Goal: Information Seeking & Learning: Learn about a topic

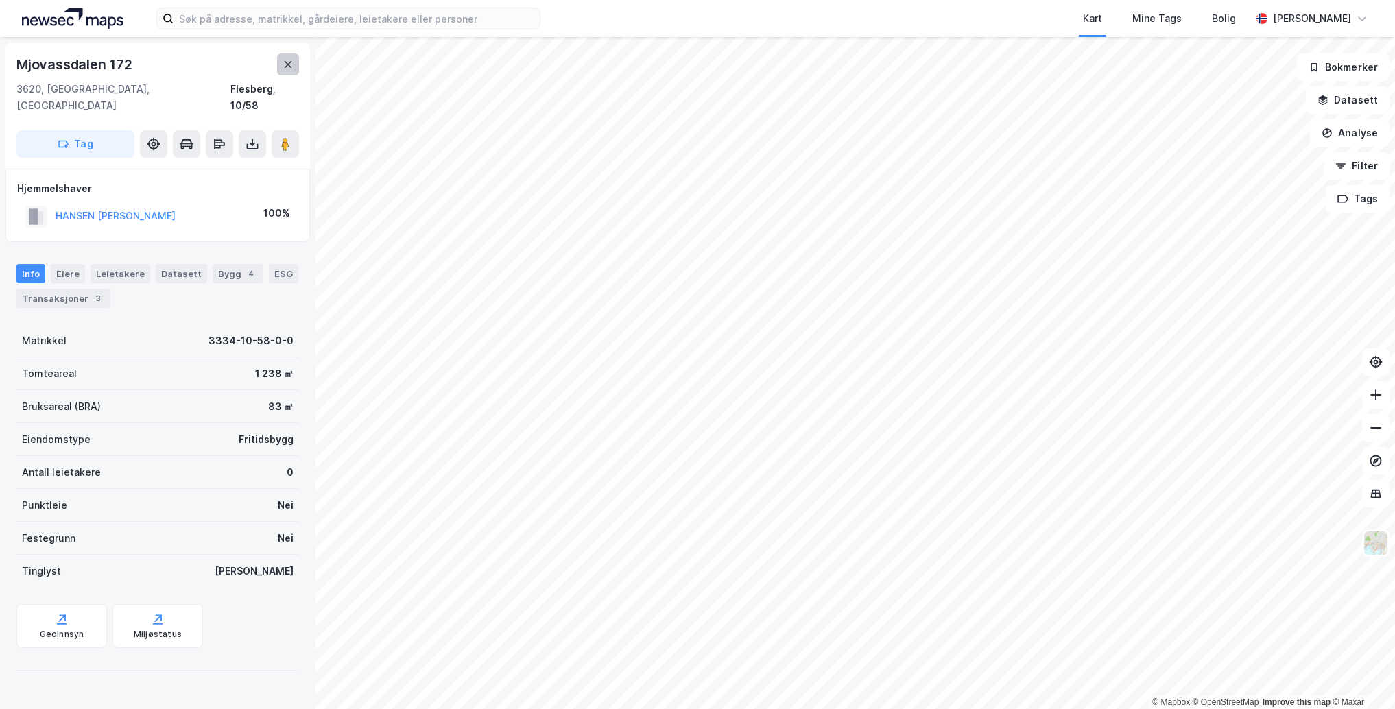
click at [282, 64] on button at bounding box center [288, 64] width 22 height 22
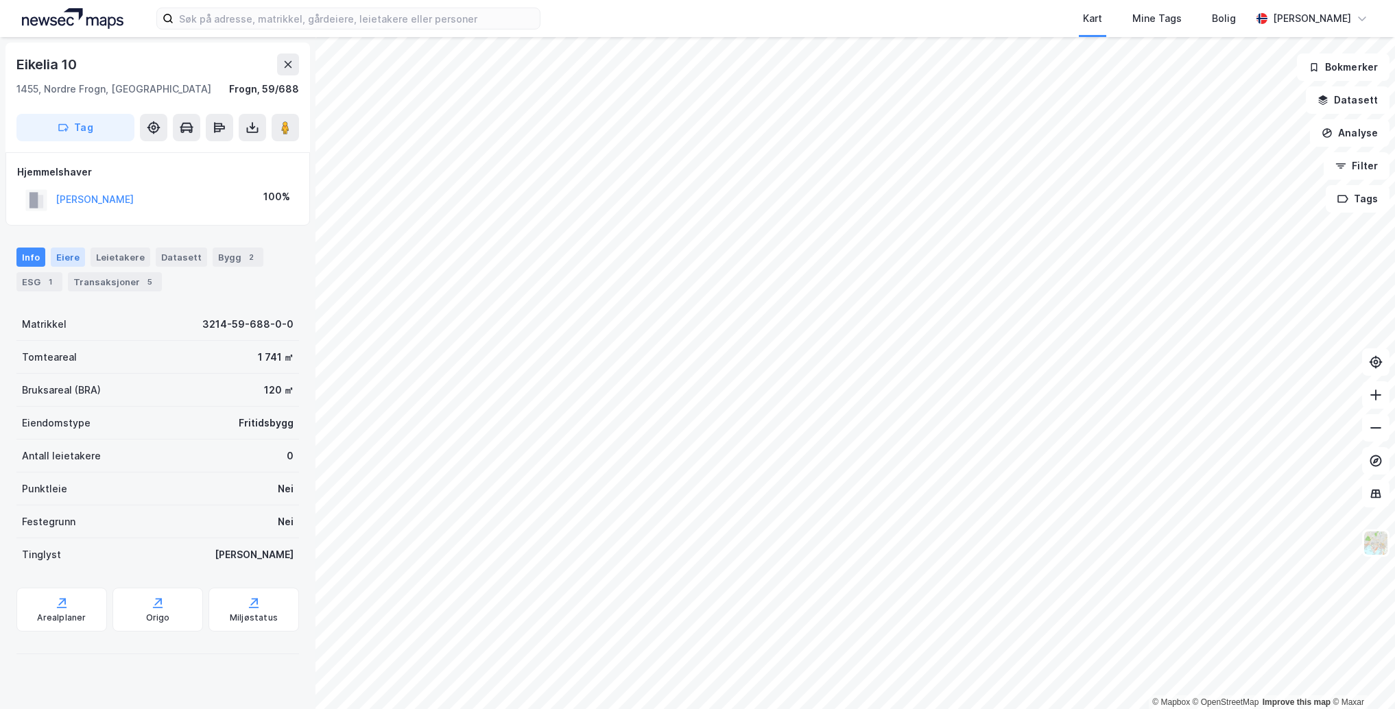
click at [64, 255] on div "Eiere" at bounding box center [68, 257] width 34 height 19
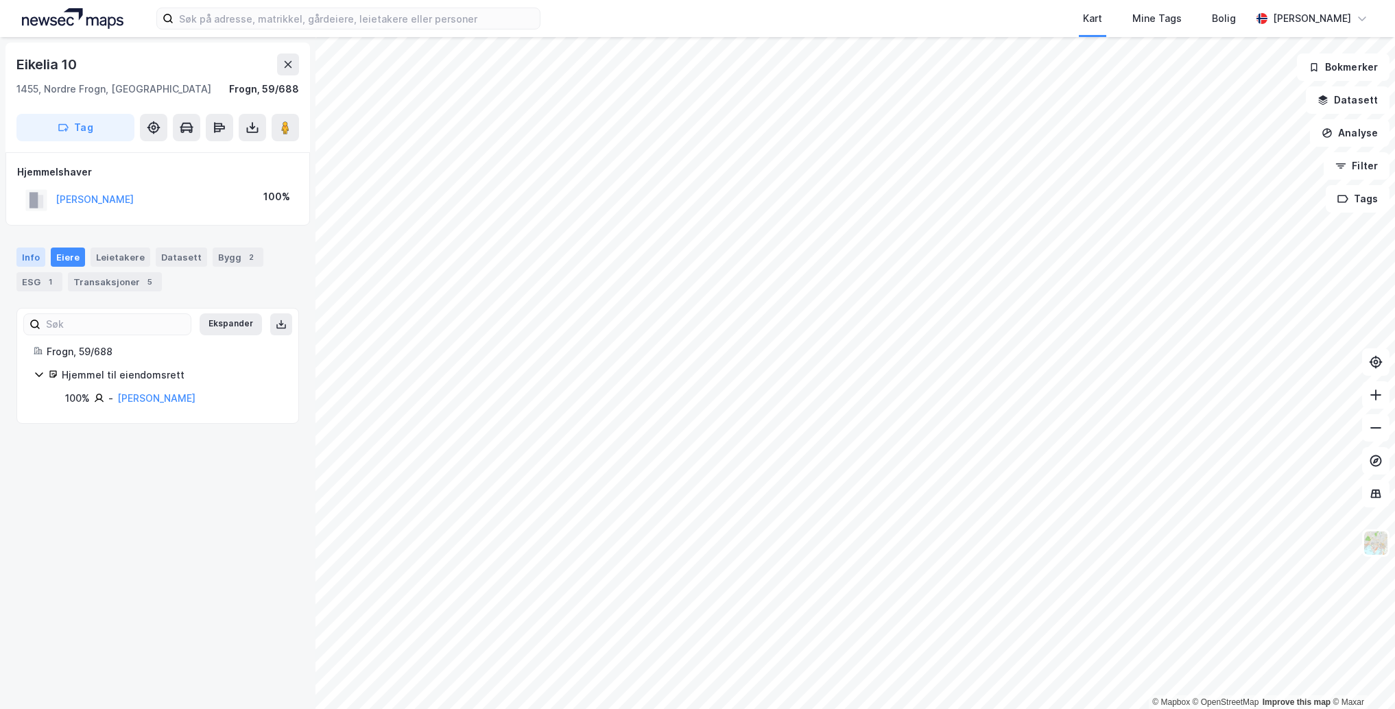
click at [32, 254] on div "Info" at bounding box center [30, 257] width 29 height 19
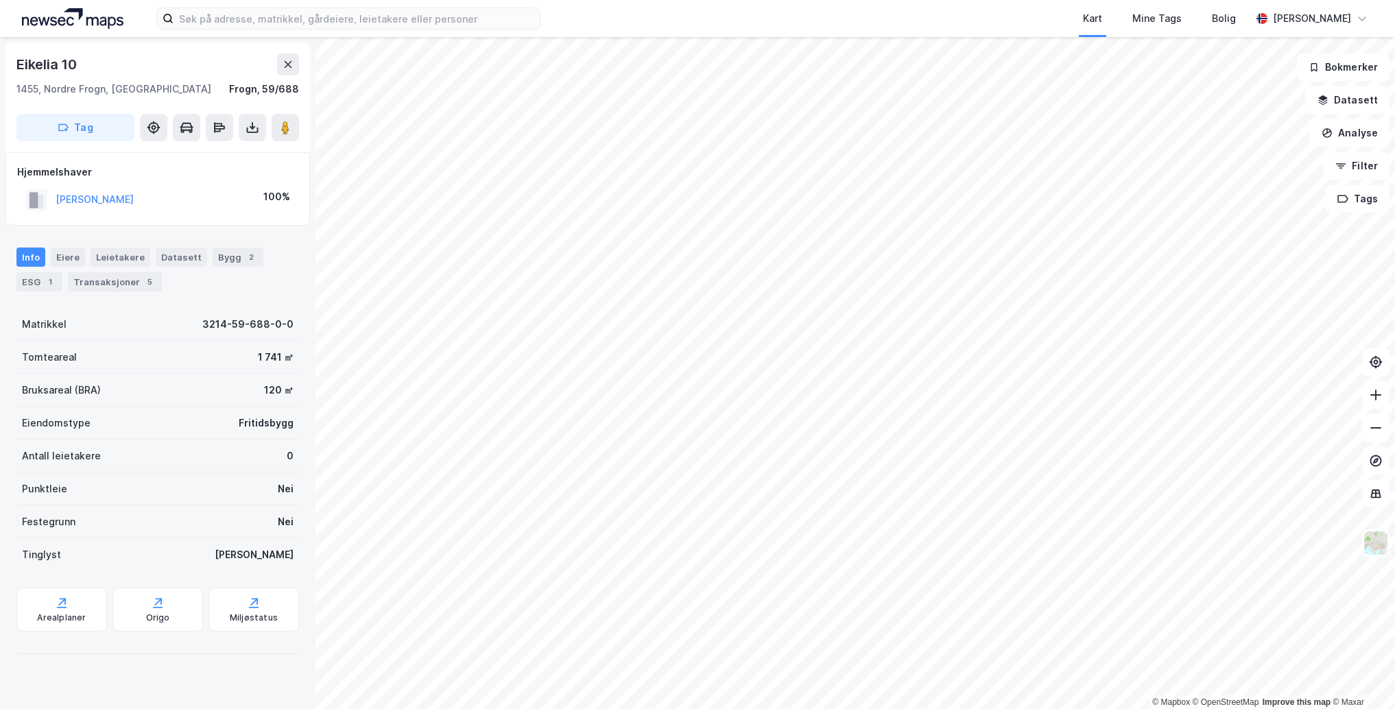
click at [667, 708] on html "Kart Mine Tags Bolig [PERSON_NAME] © Mapbox © OpenStreetMap Improve this map © …" at bounding box center [697, 354] width 1395 height 709
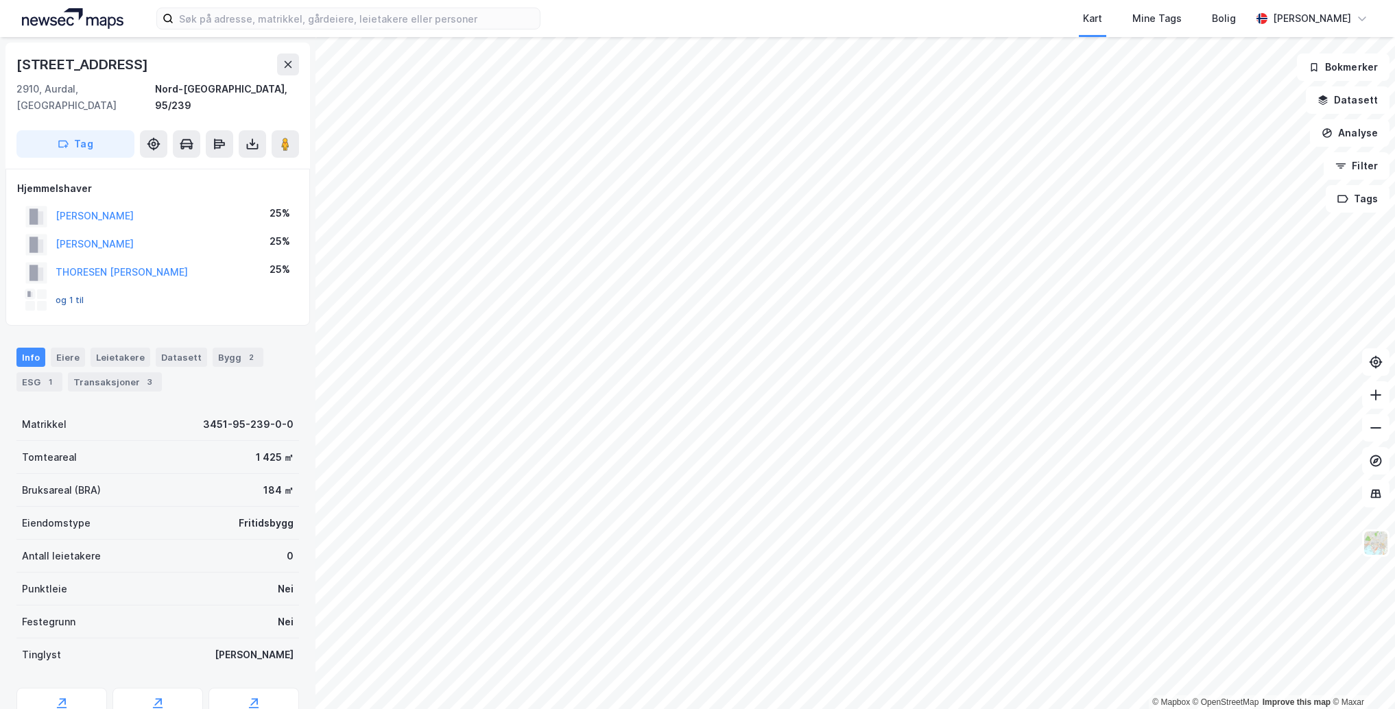
click at [0, 0] on button "og 1 til" at bounding box center [0, 0] width 0 height 0
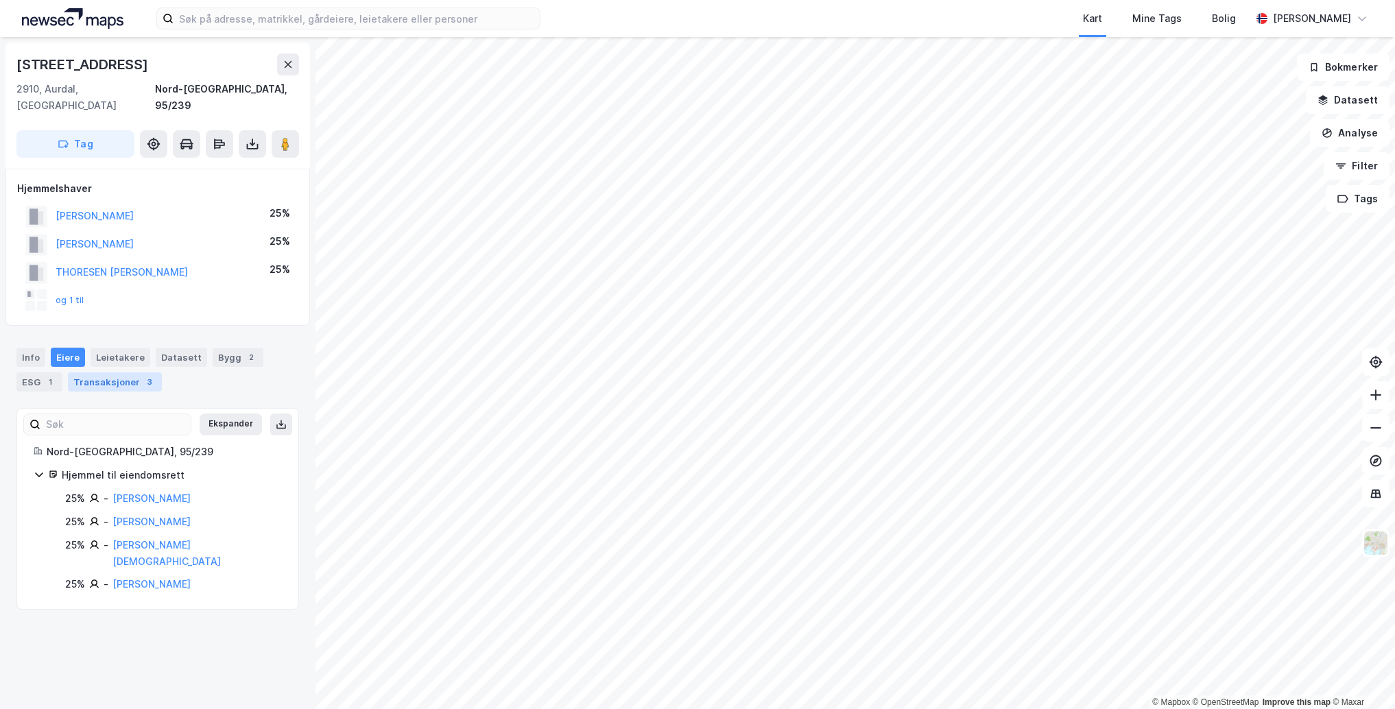
click at [101, 372] on div "Transaksjoner 3" at bounding box center [115, 381] width 94 height 19
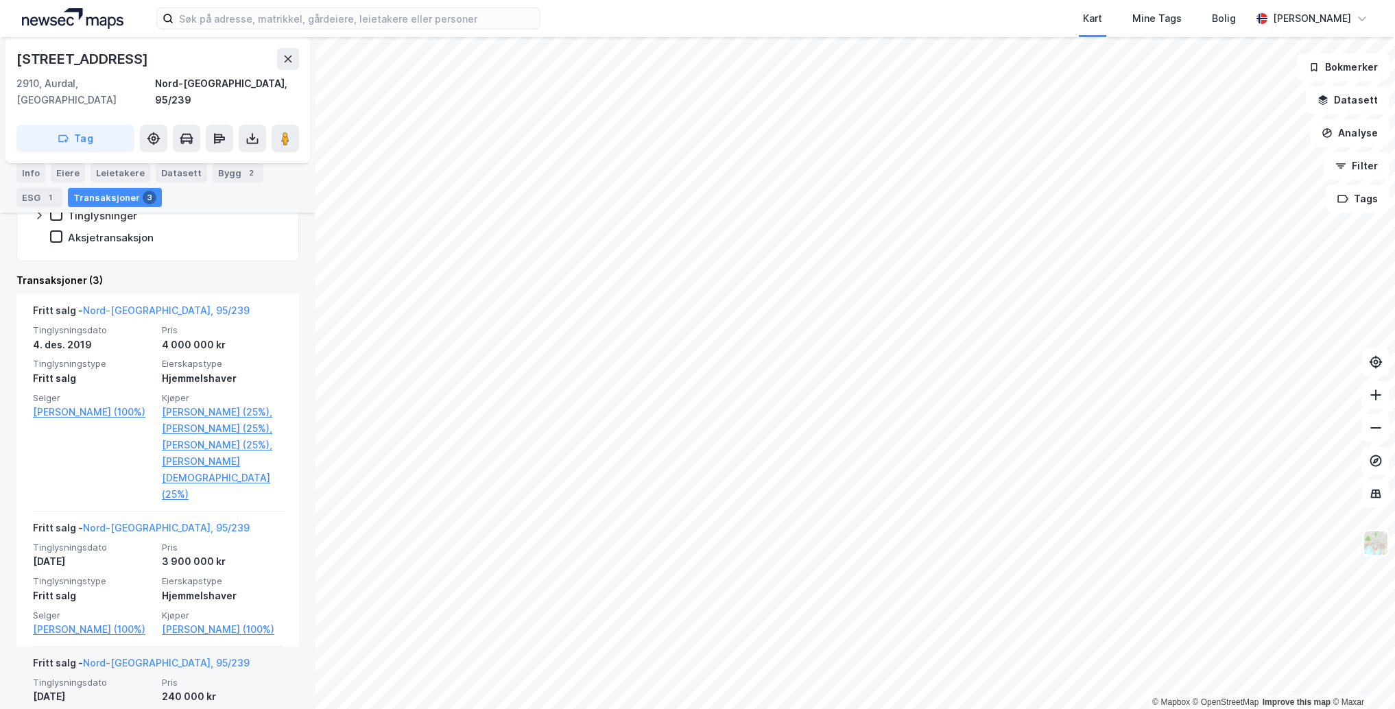
scroll to position [353, 0]
click at [553, 0] on html "Kart Mine Tags Bolig [PERSON_NAME] © Mapbox © OpenStreetMap Improve this map © …" at bounding box center [697, 354] width 1395 height 709
click at [592, 0] on html "Kart Mine Tags Bolig [PERSON_NAME] © Mapbox © OpenStreetMap Improve this map © …" at bounding box center [697, 354] width 1395 height 709
click at [986, 0] on html "Kart Mine Tags Bolig [PERSON_NAME] © Mapbox © OpenStreetMap Improve this map © …" at bounding box center [697, 354] width 1395 height 709
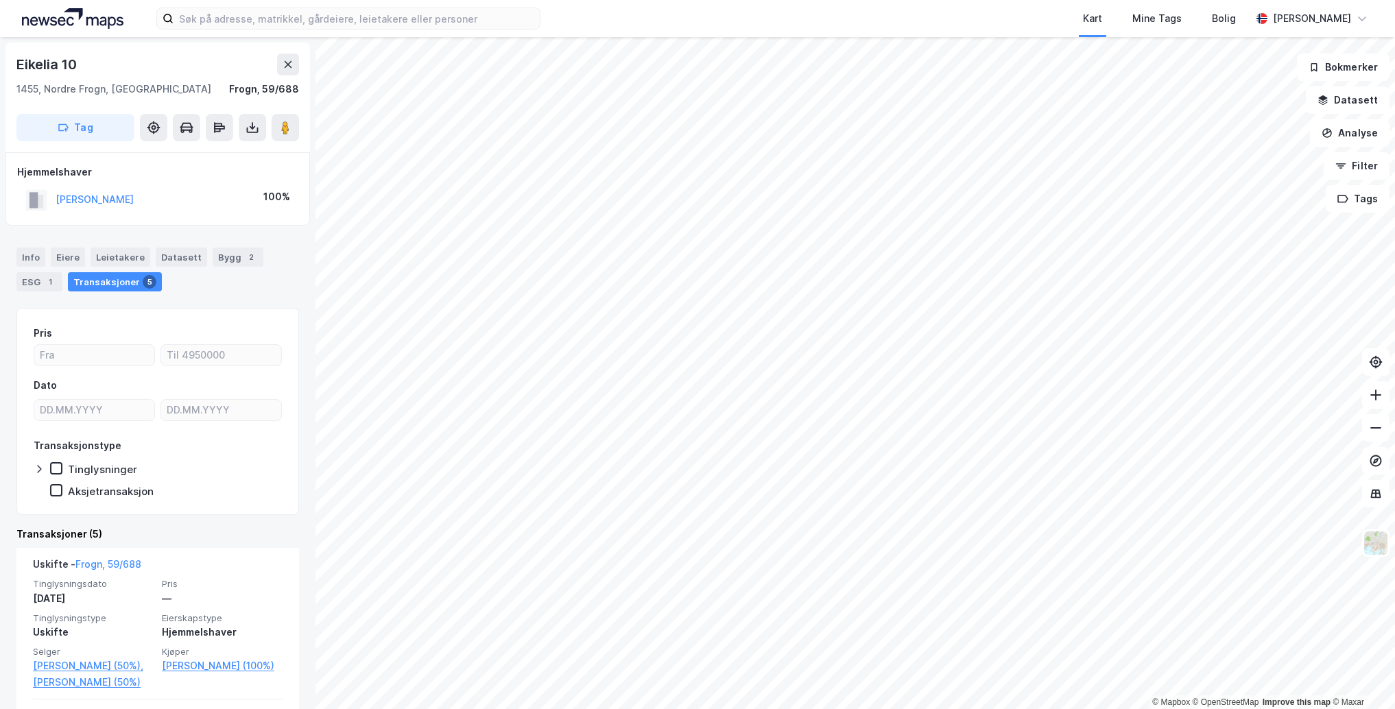
click at [93, 282] on div "Transaksjoner 5" at bounding box center [115, 281] width 94 height 19
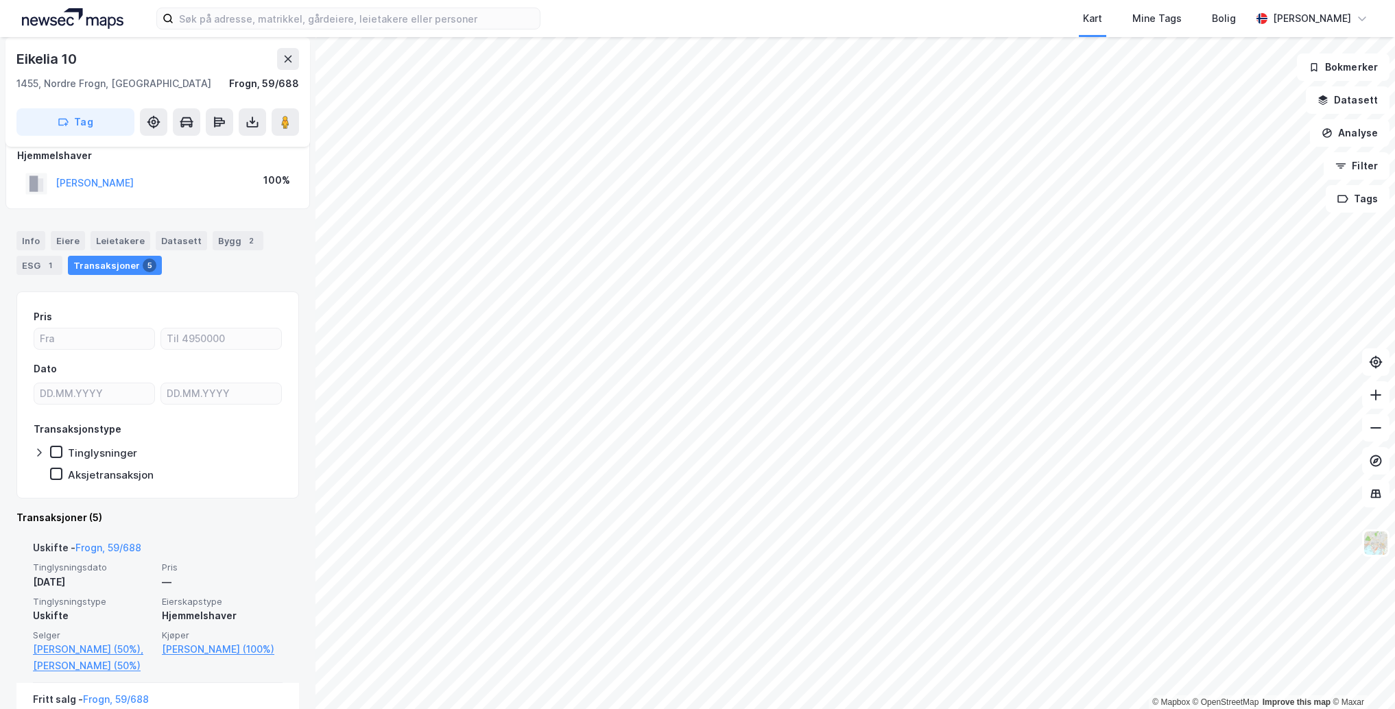
scroll to position [11, 0]
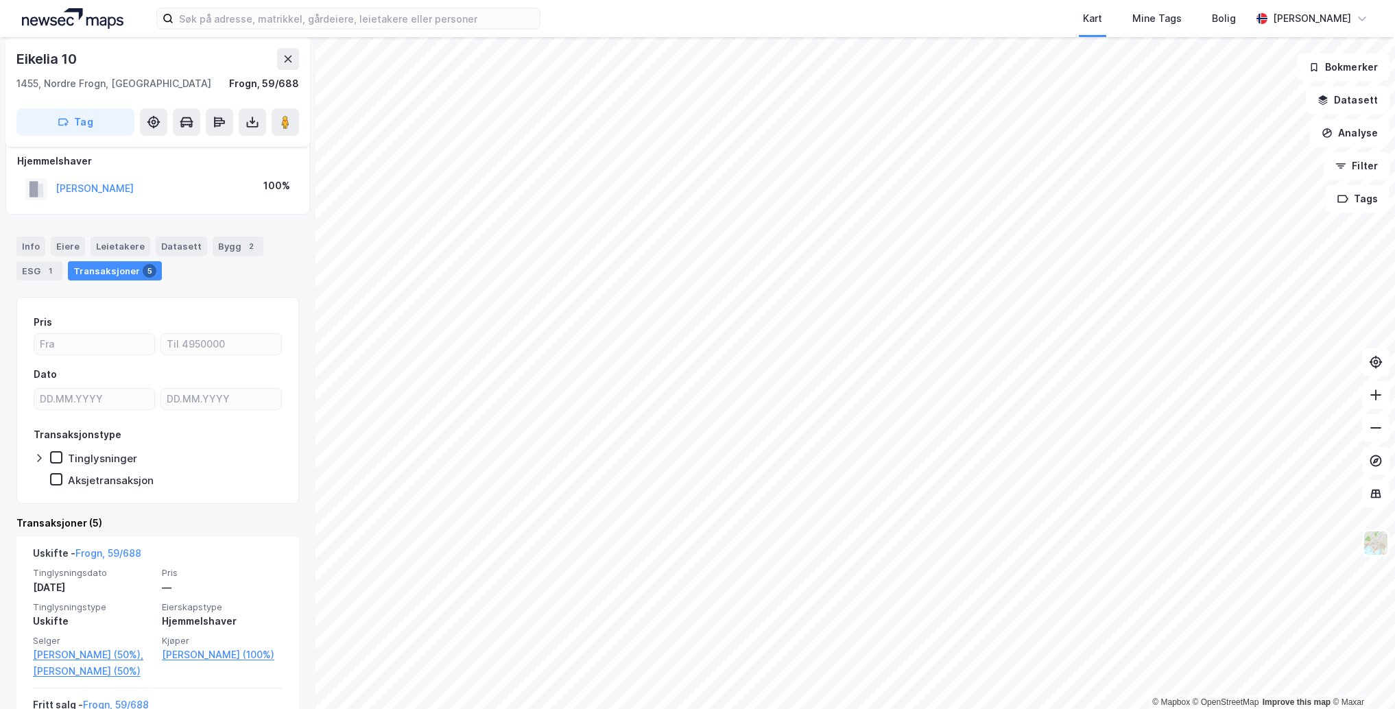
click at [703, 708] on html "Kart Mine Tags Bolig [PERSON_NAME] © Mapbox © OpenStreetMap Improve this map © …" at bounding box center [697, 354] width 1395 height 709
click at [810, 708] on html "Kart Mine Tags Bolig [PERSON_NAME] © Mapbox © OpenStreetMap Improve this map © …" at bounding box center [697, 354] width 1395 height 709
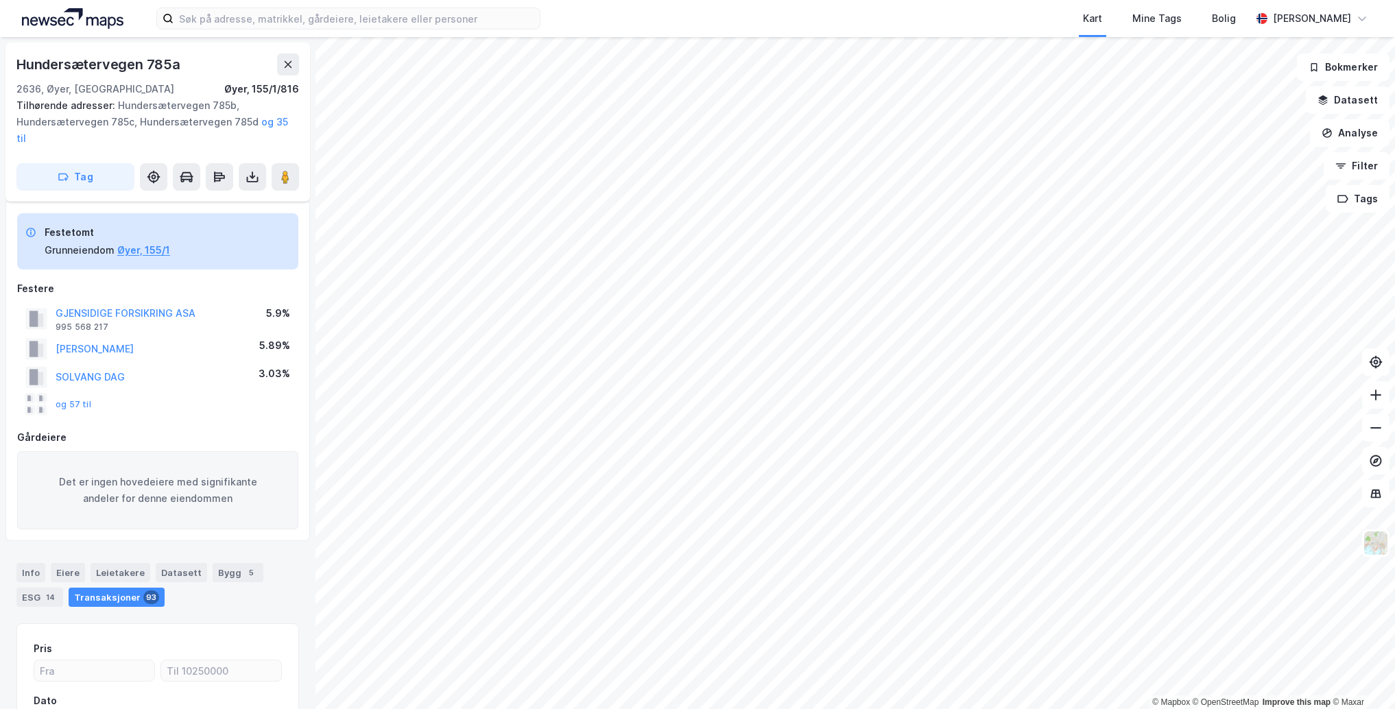
scroll to position [11, 0]
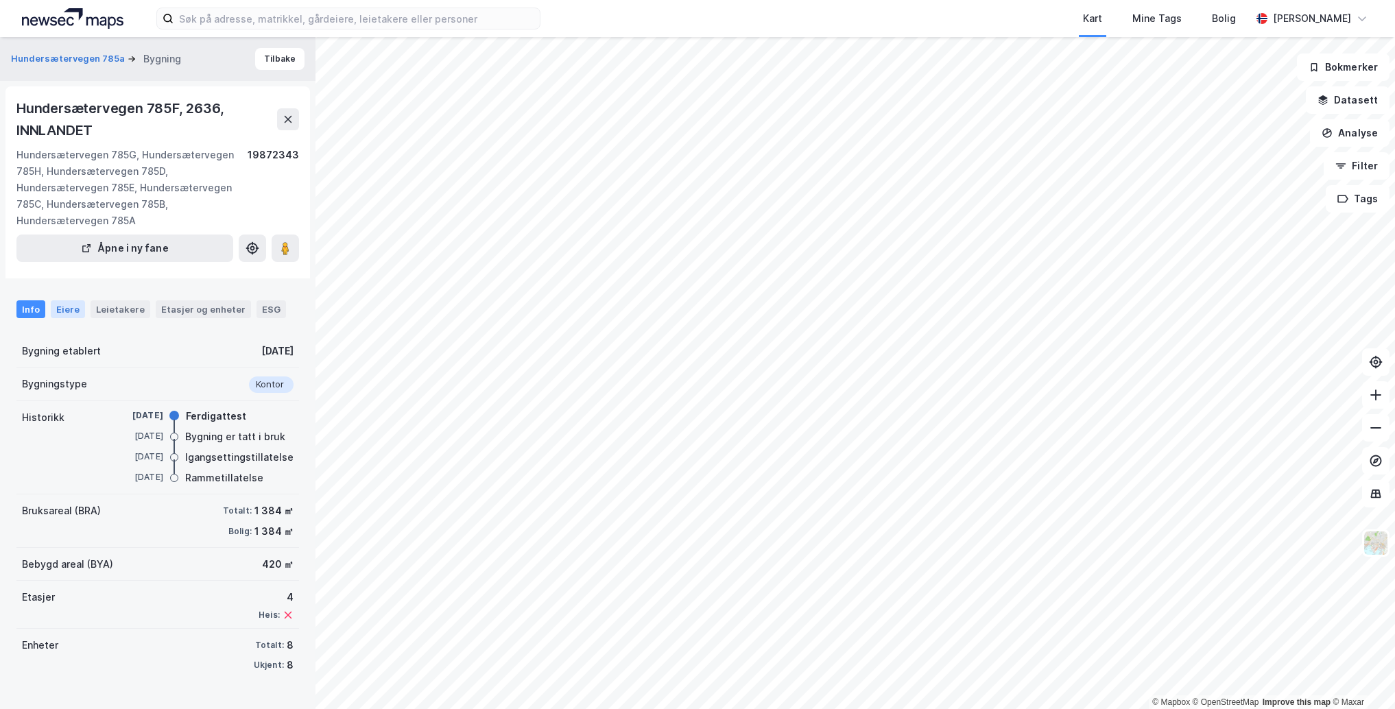
click at [64, 309] on div "Eiere" at bounding box center [68, 309] width 34 height 18
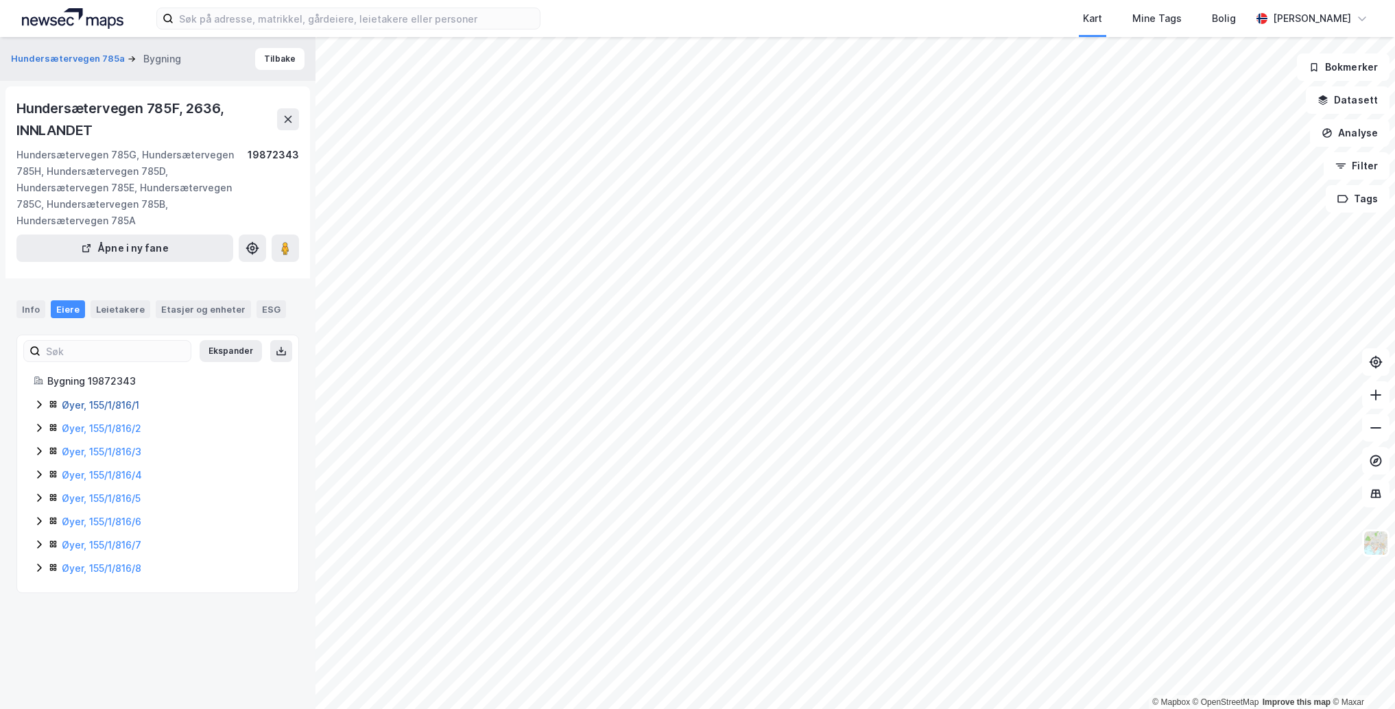
click at [80, 402] on link "Øyer, 155/1/816/1" at bounding box center [100, 405] width 77 height 12
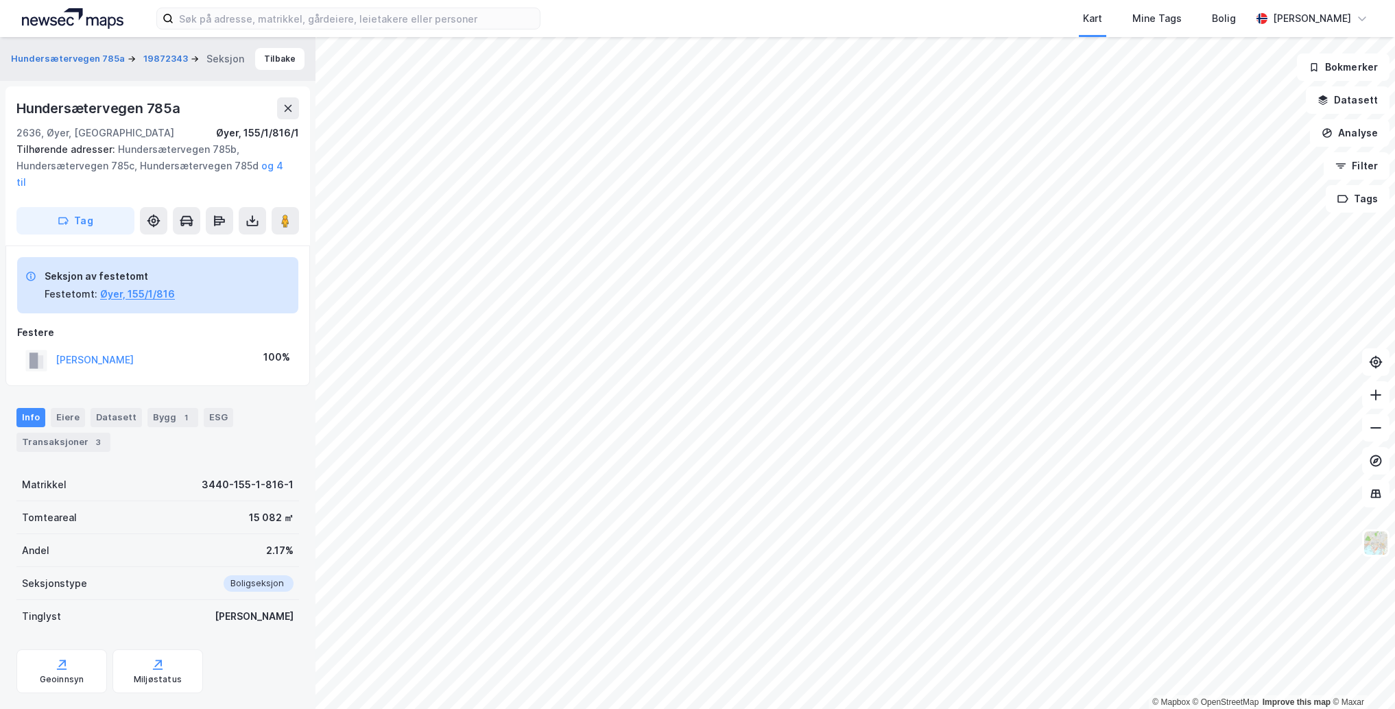
scroll to position [11, 0]
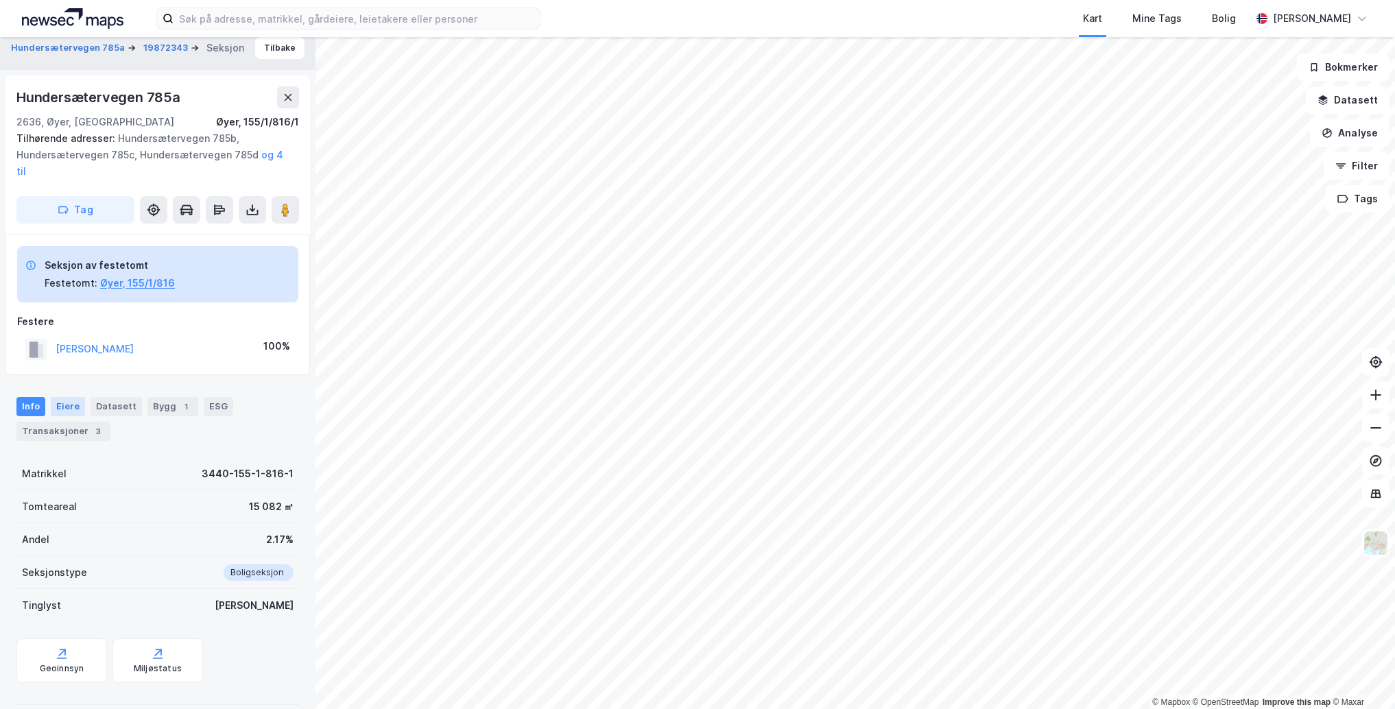
click at [71, 397] on div "Eiere" at bounding box center [68, 406] width 34 height 19
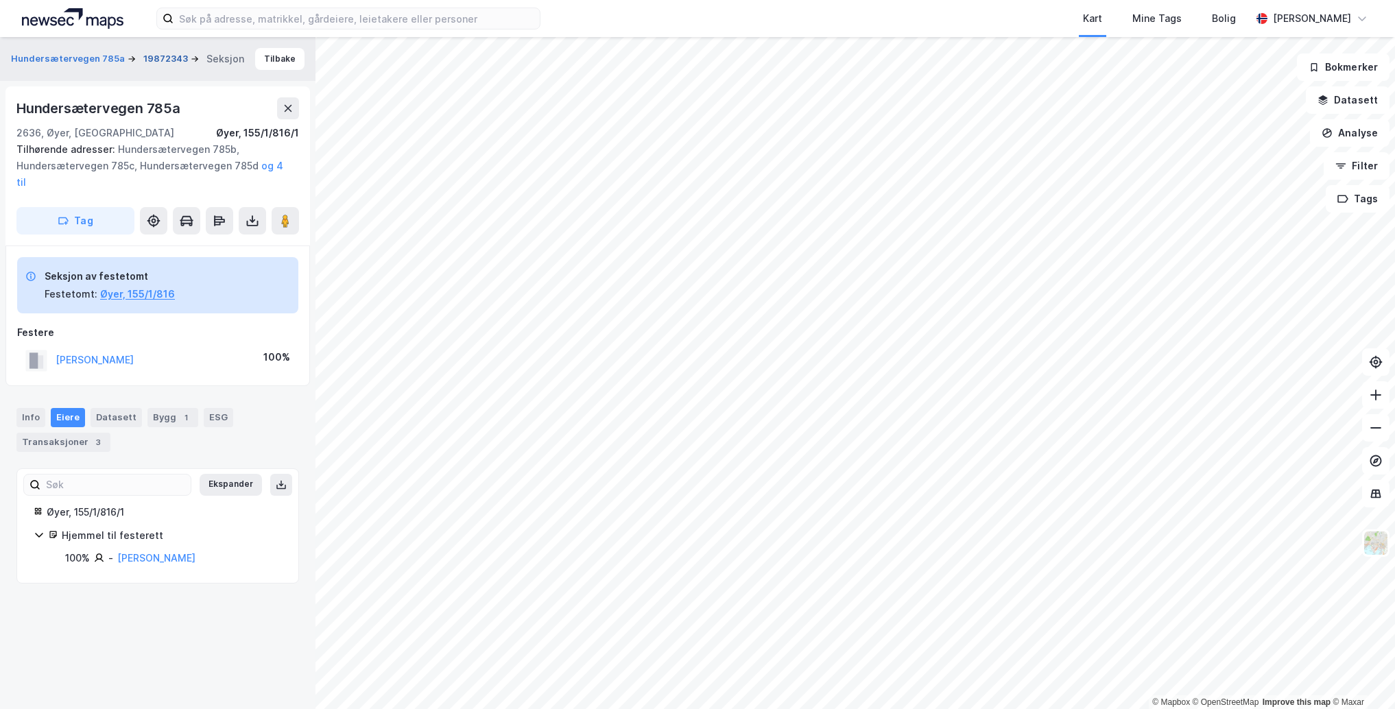
click at [164, 60] on button "19872343" at bounding box center [166, 59] width 47 height 14
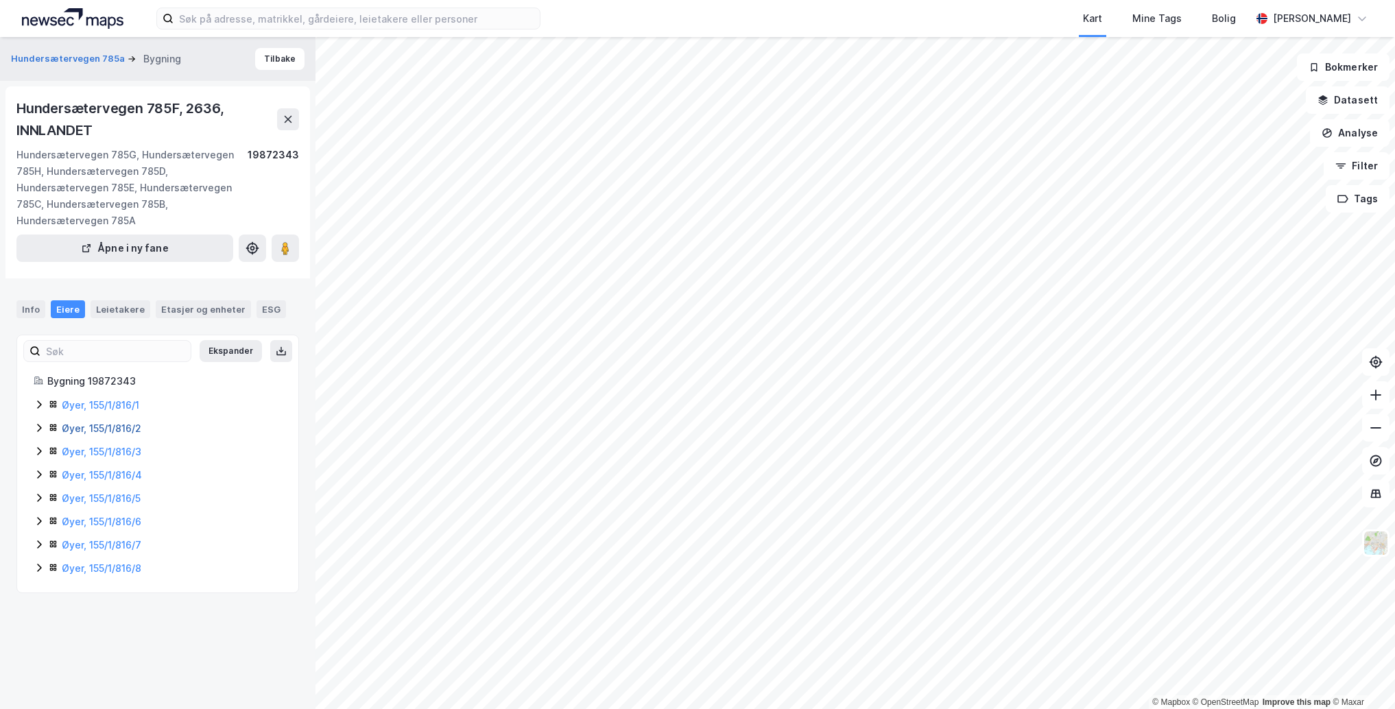
click at [106, 424] on link "Øyer, 155/1/816/2" at bounding box center [102, 428] width 80 height 12
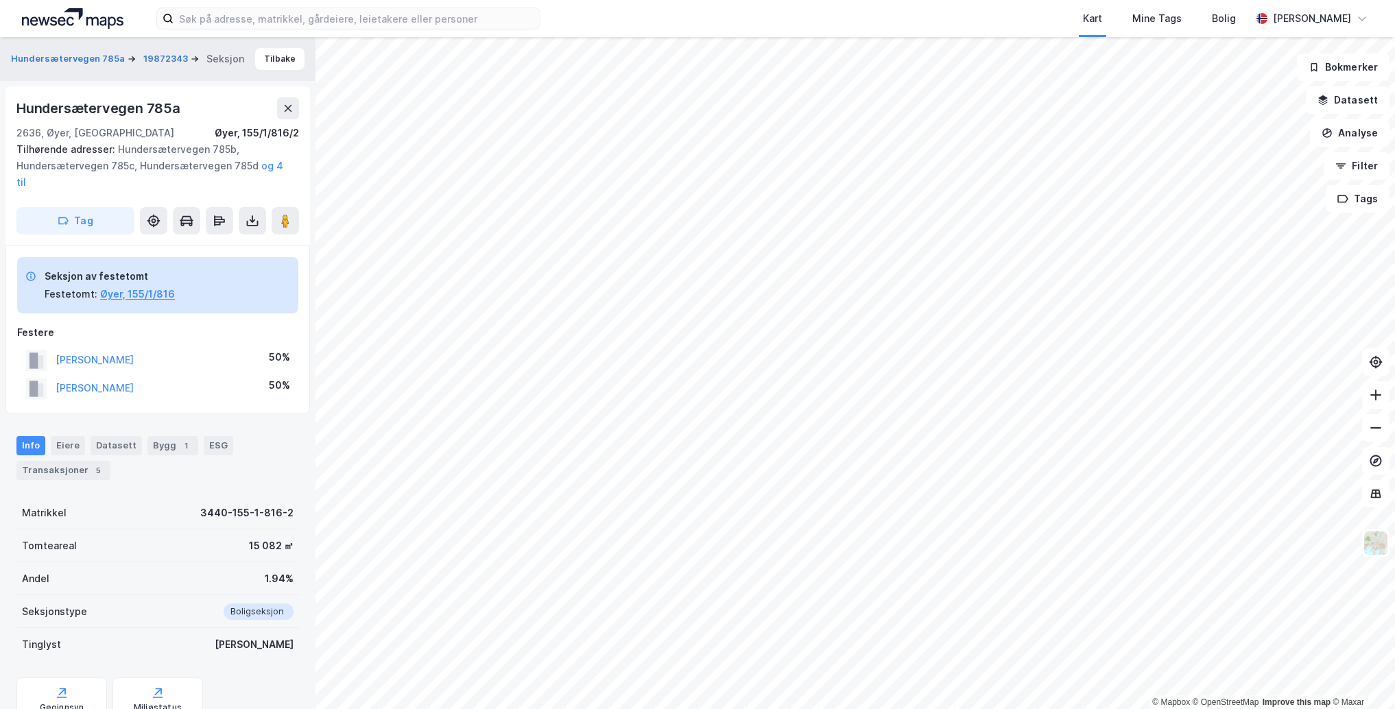
scroll to position [11, 0]
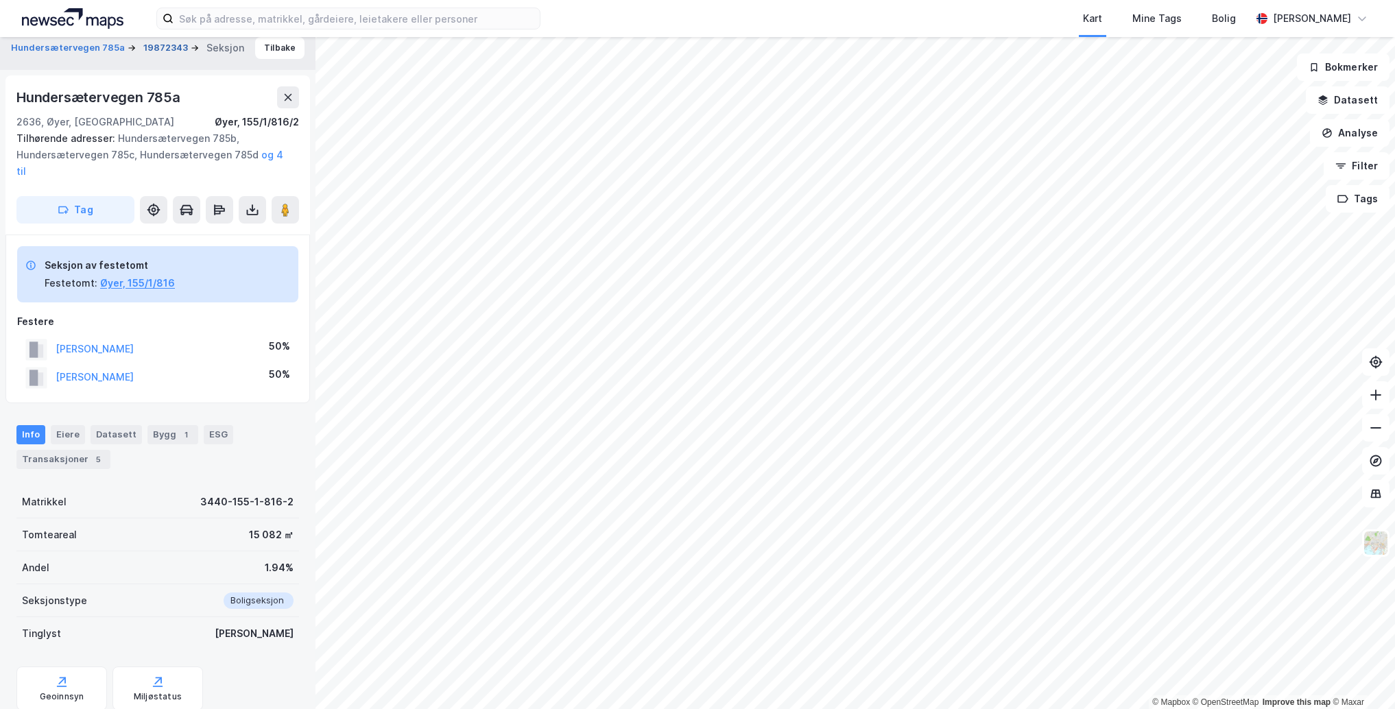
click at [163, 47] on button "19872343" at bounding box center [166, 48] width 47 height 14
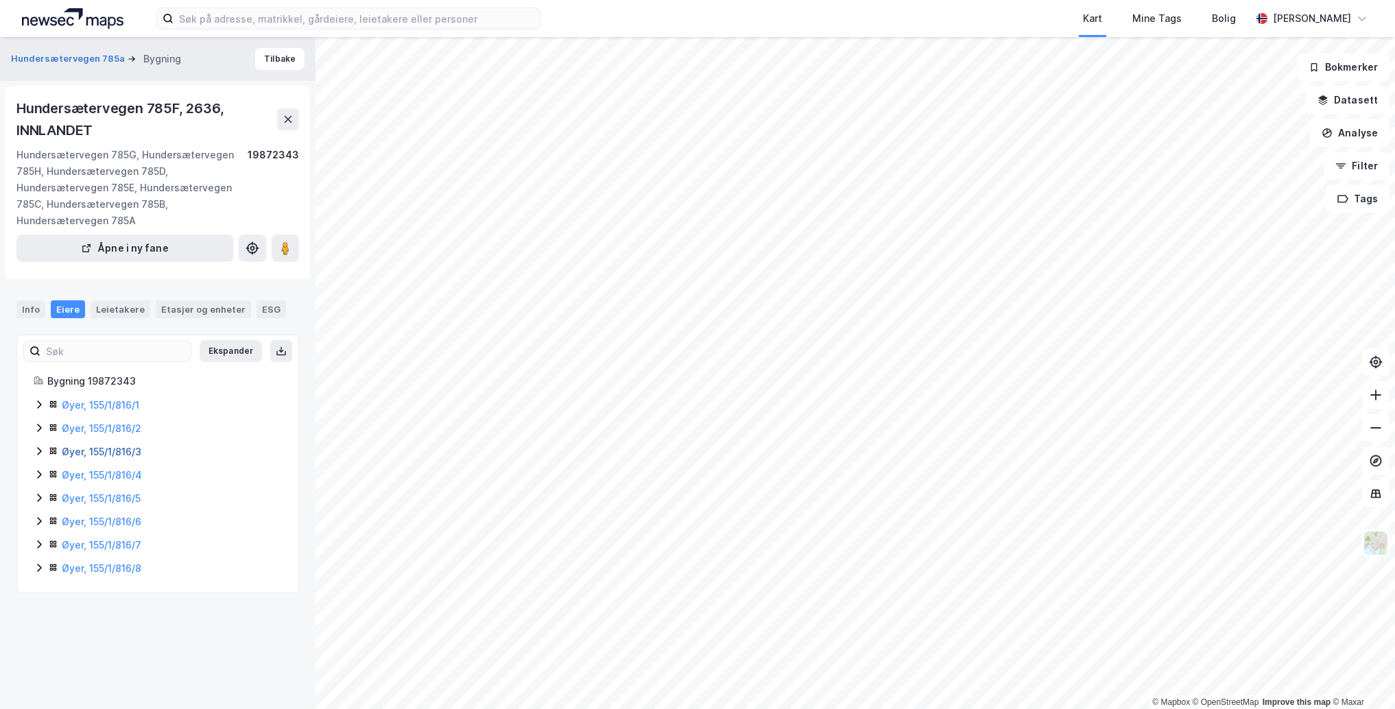
click at [97, 448] on link "Øyer, 155/1/816/3" at bounding box center [102, 452] width 80 height 12
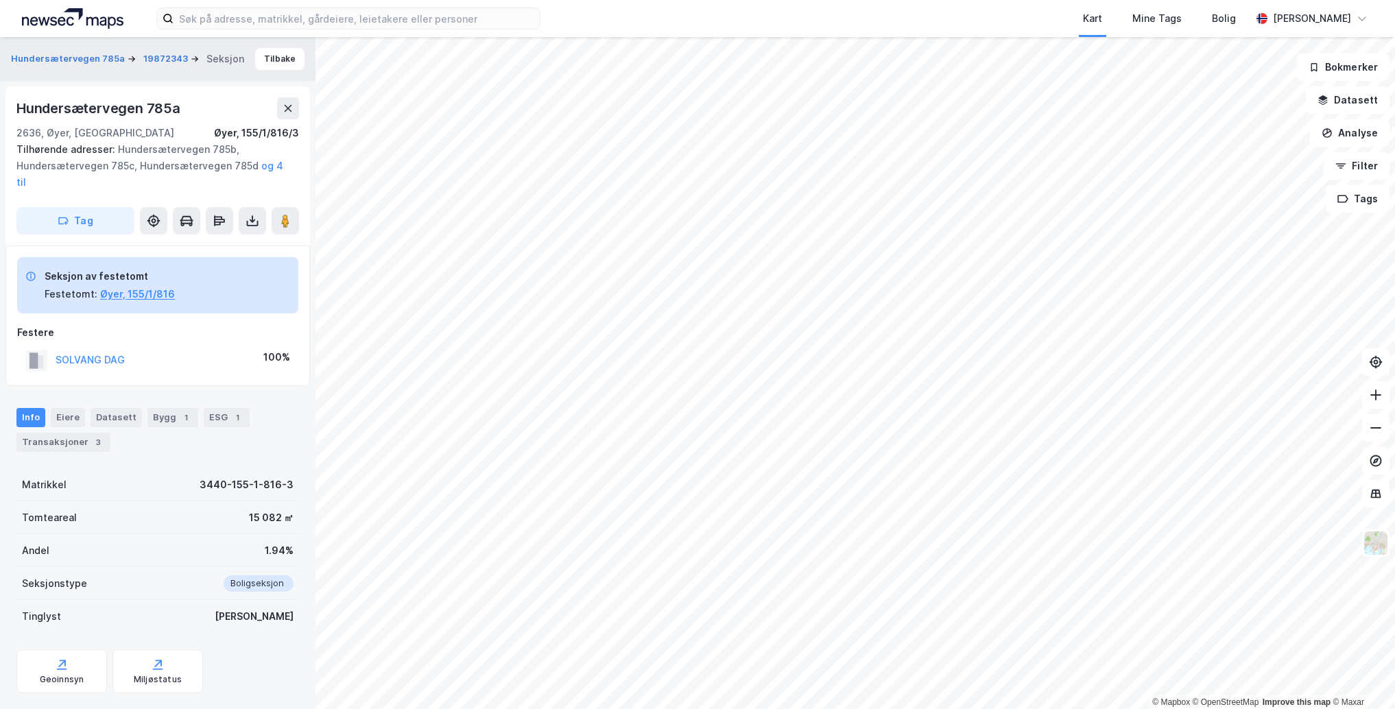
scroll to position [11, 0]
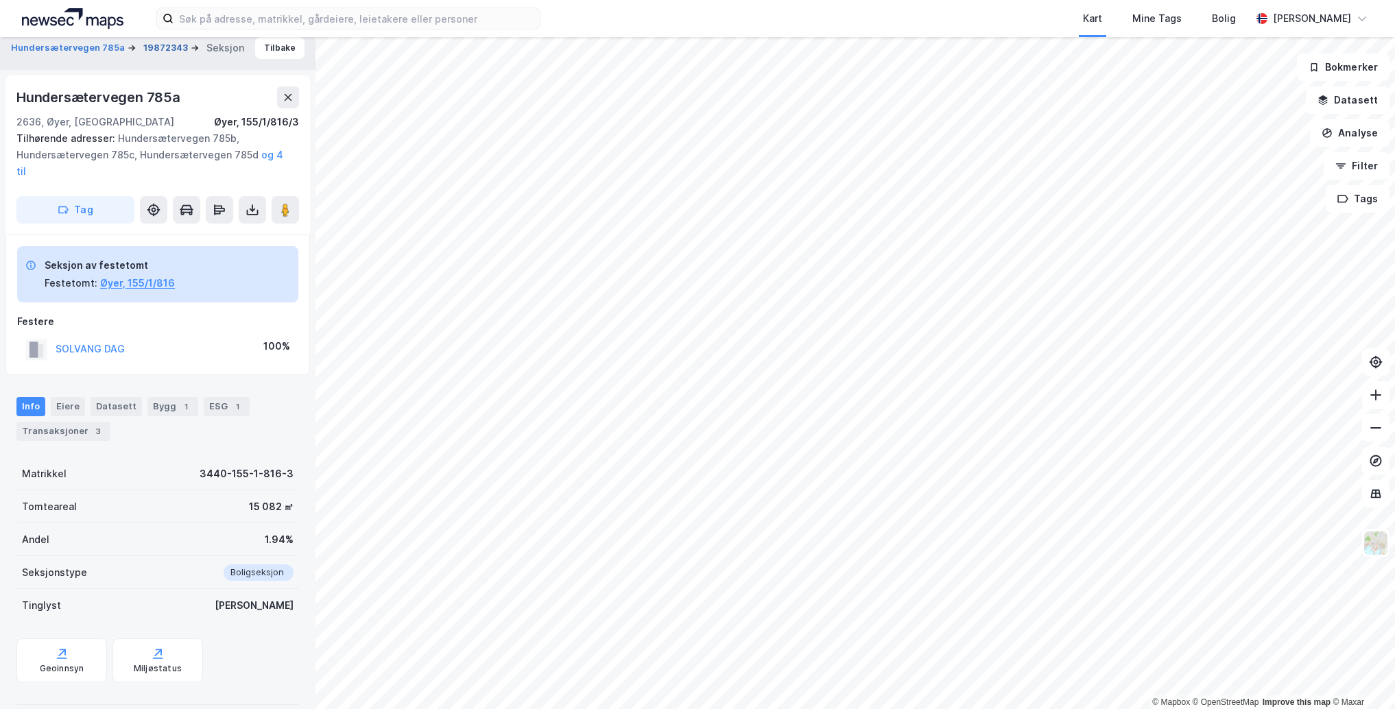
click at [173, 47] on button "19872343" at bounding box center [166, 48] width 47 height 14
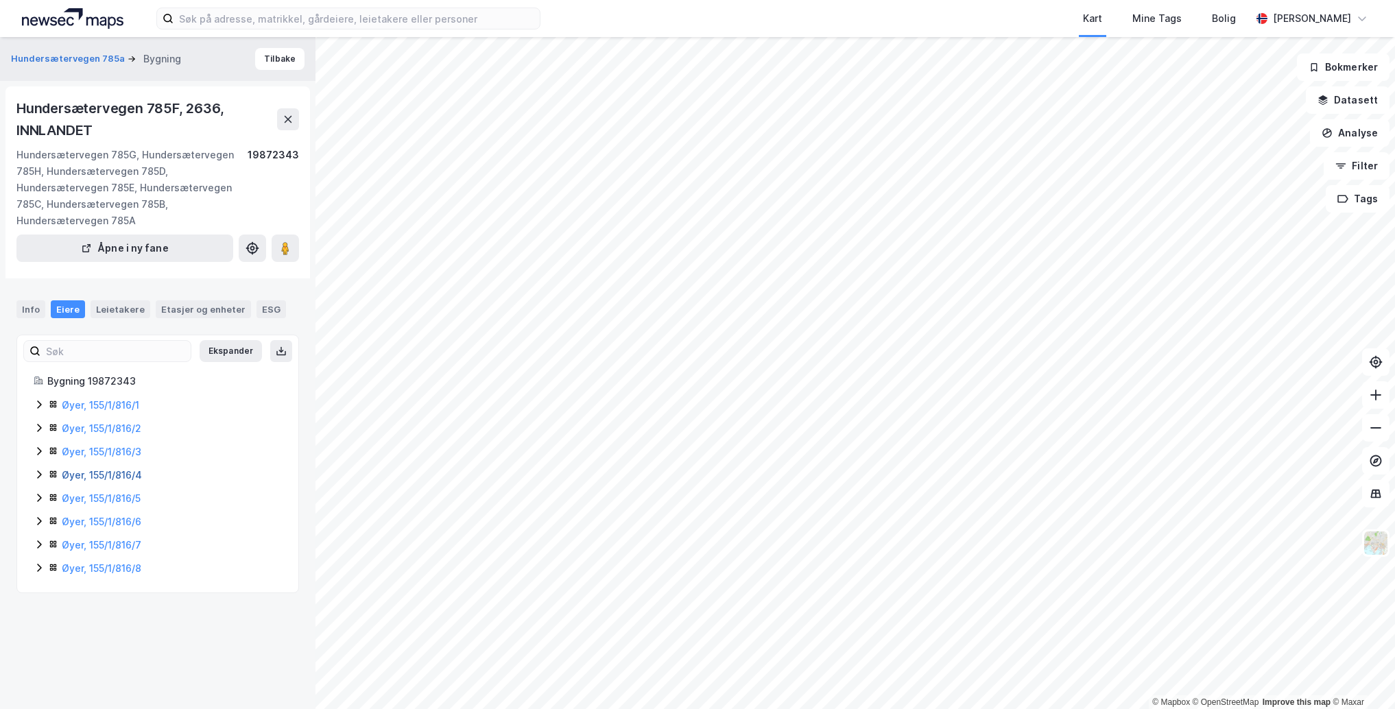
click at [101, 475] on link "Øyer, 155/1/816/4" at bounding box center [102, 475] width 80 height 12
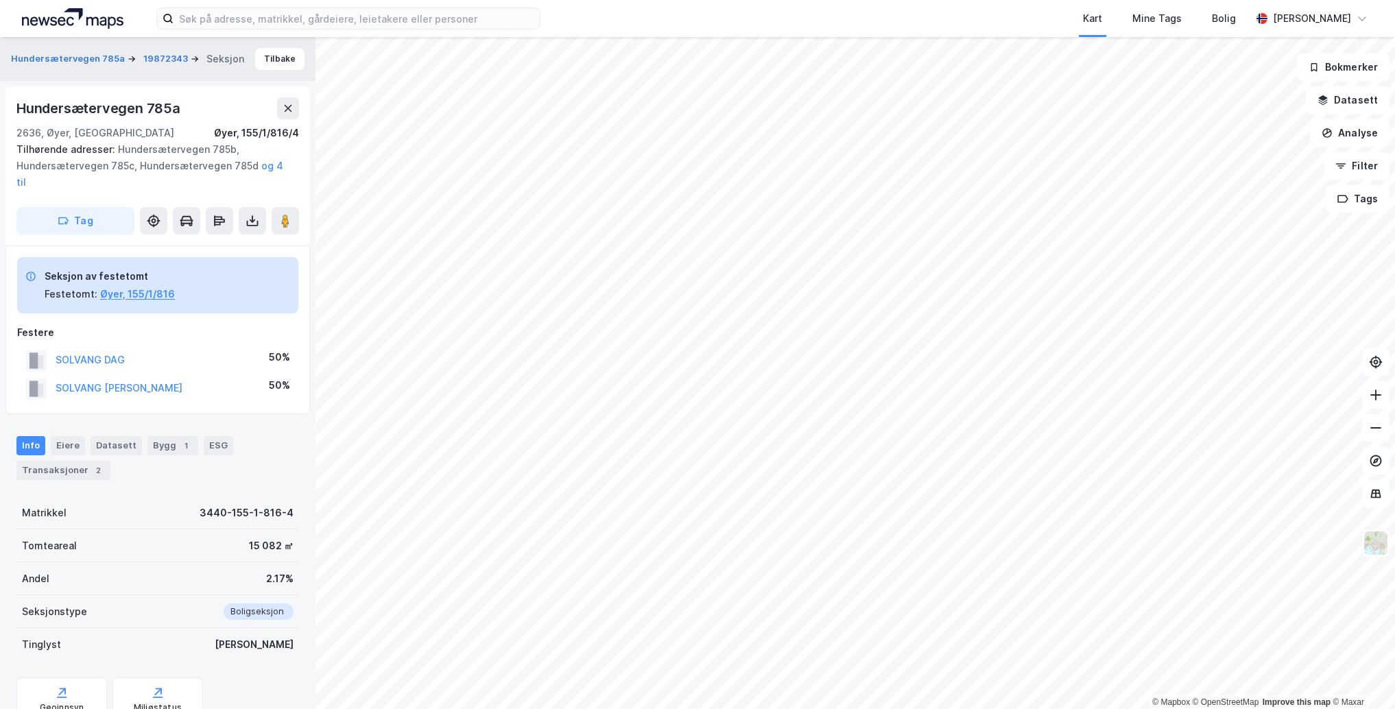
scroll to position [11, 0]
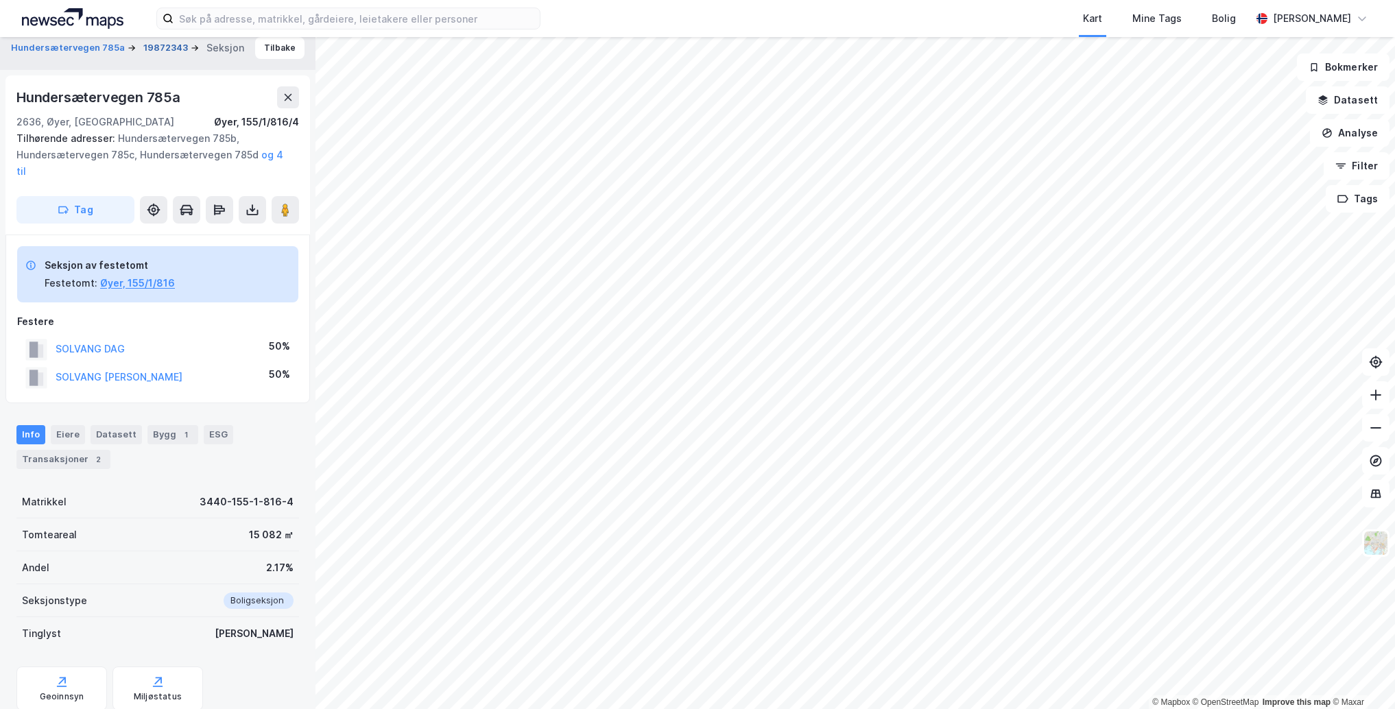
click at [167, 45] on button "19872343" at bounding box center [166, 48] width 47 height 14
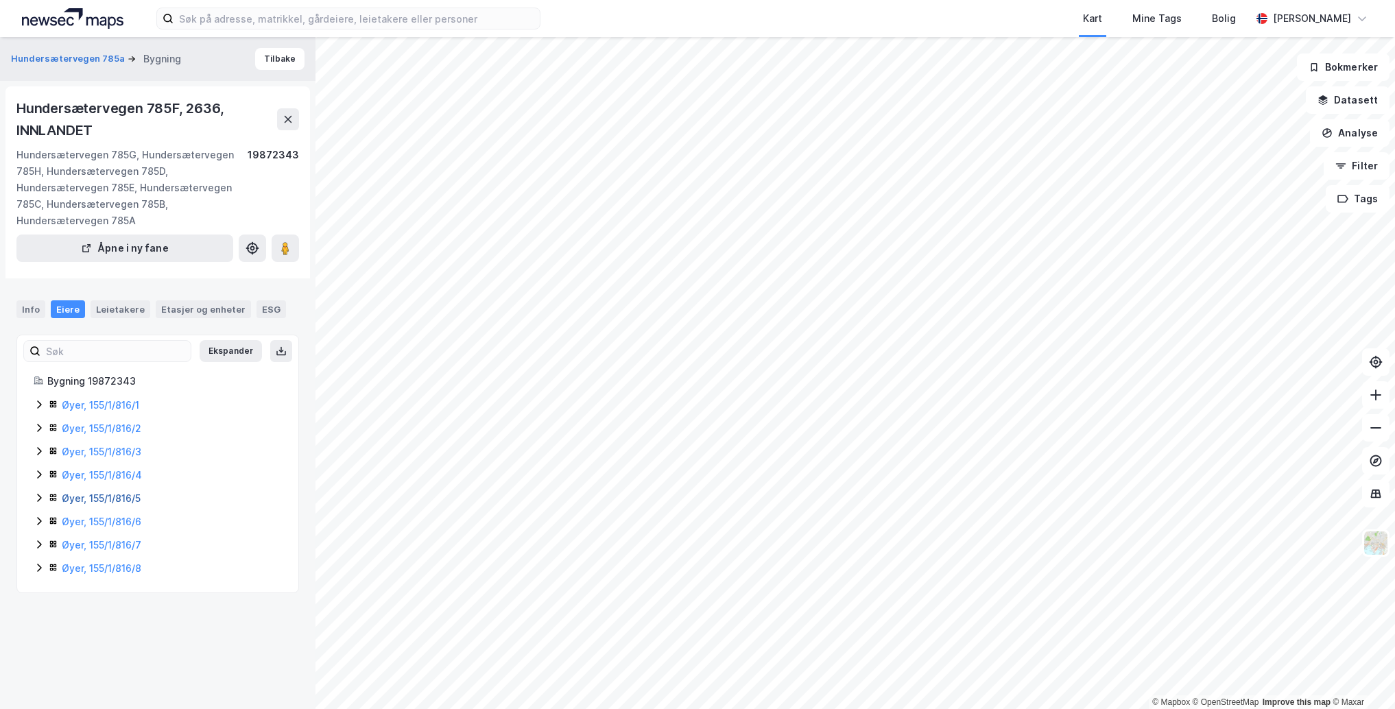
click at [106, 501] on link "Øyer, 155/1/816/5" at bounding box center [101, 498] width 79 height 12
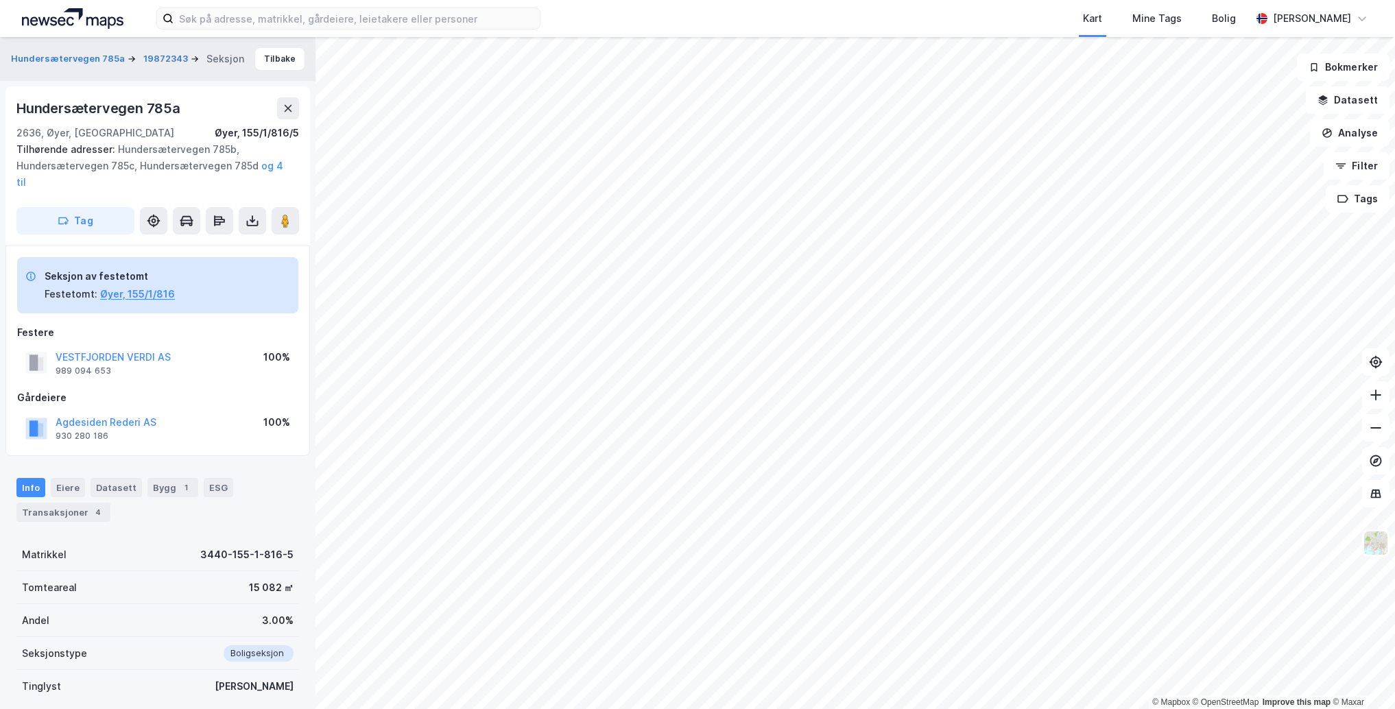
scroll to position [11, 0]
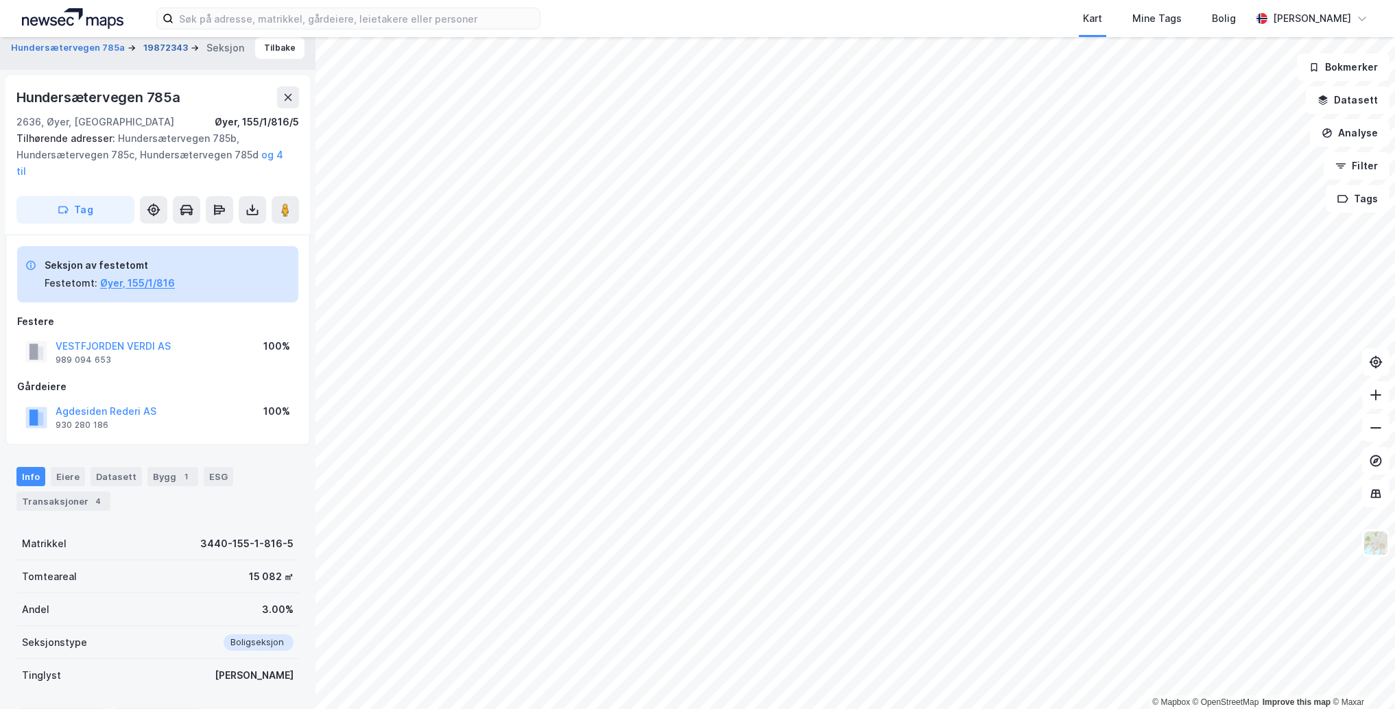
click at [159, 46] on button "19872343" at bounding box center [166, 48] width 47 height 14
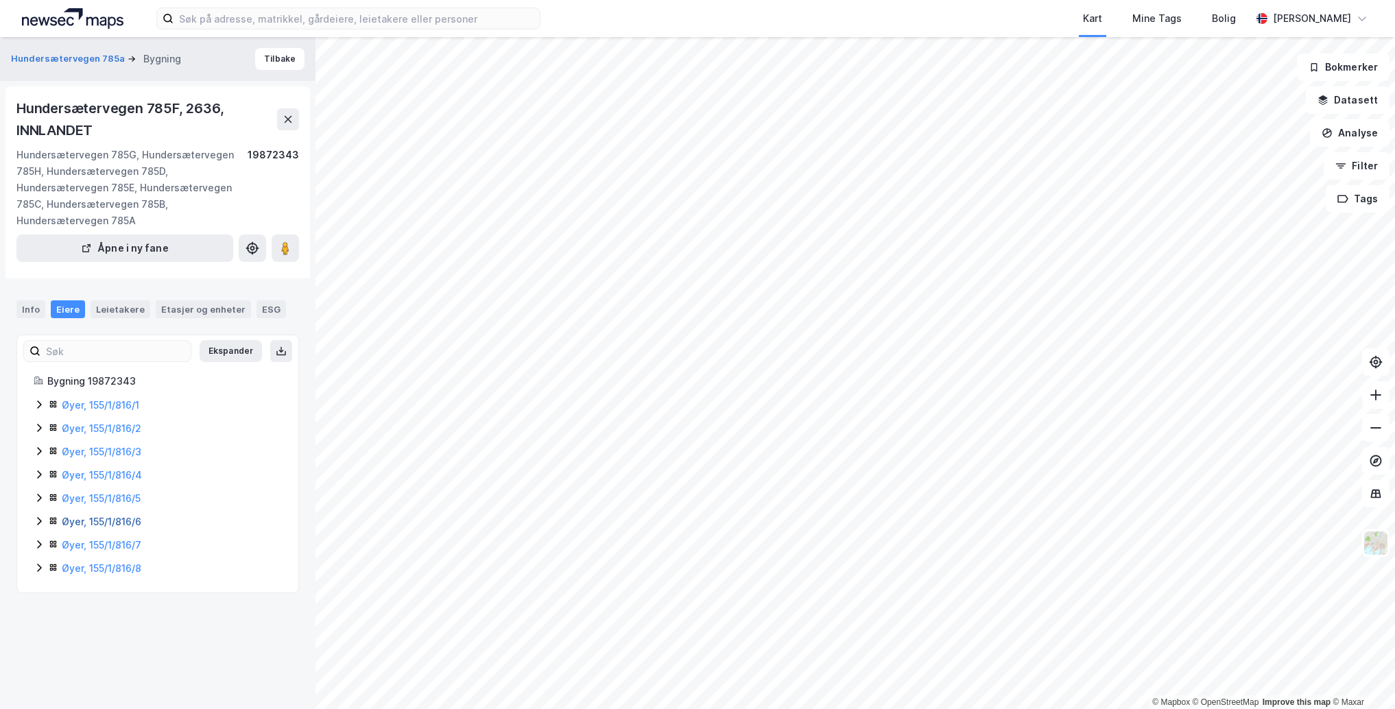
click at [108, 520] on link "Øyer, 155/1/816/6" at bounding box center [102, 522] width 80 height 12
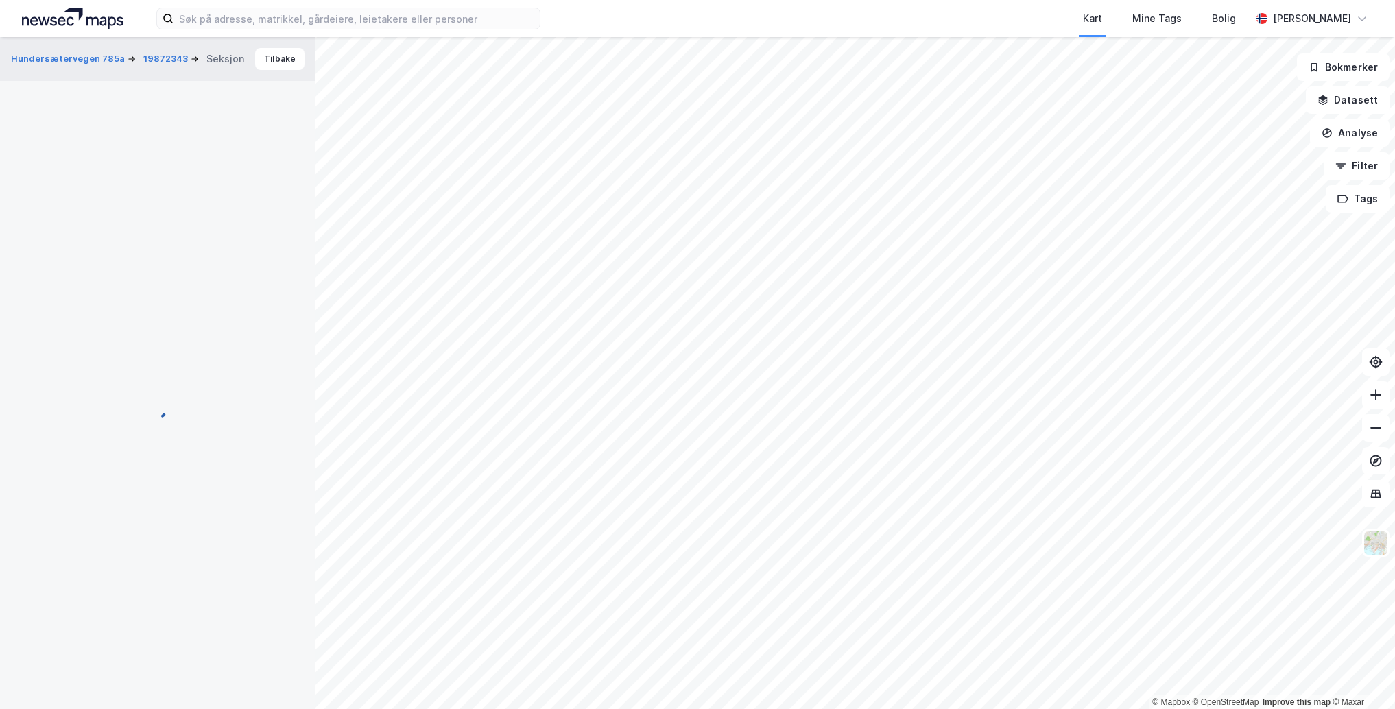
scroll to position [11, 0]
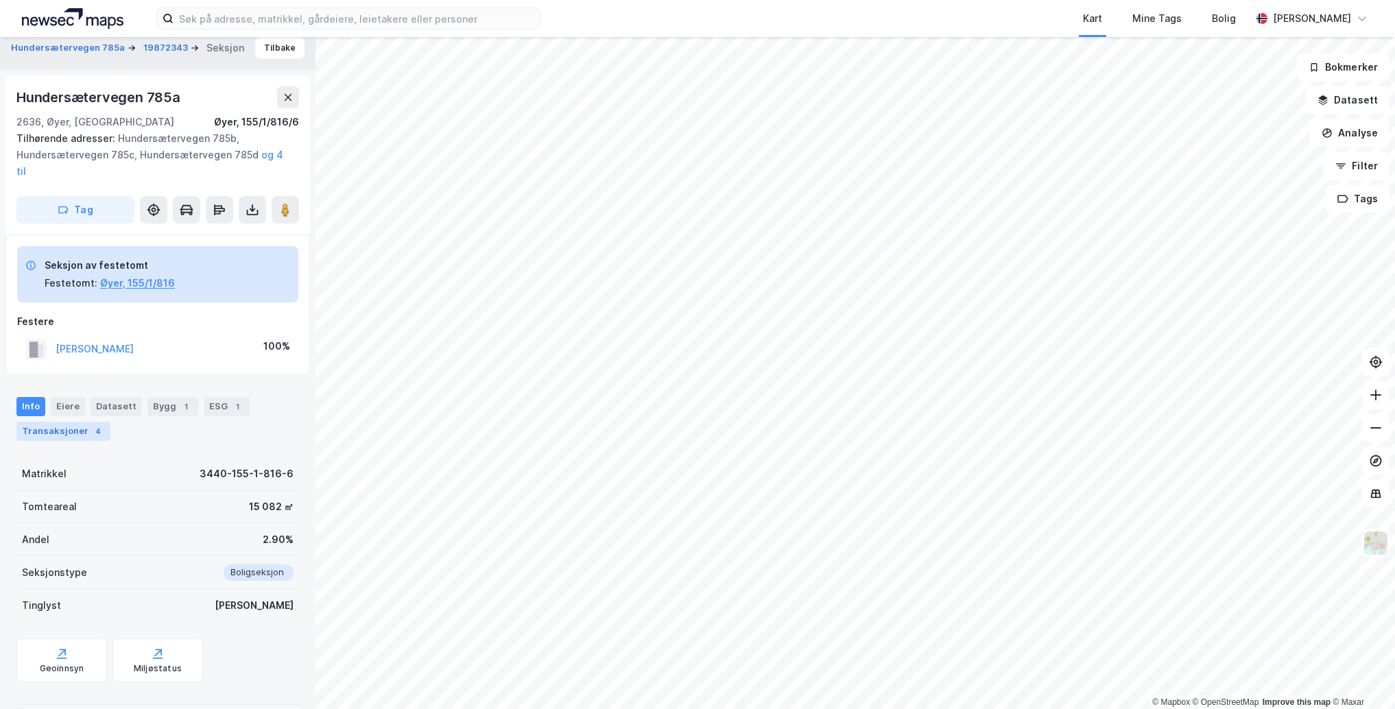
click at [53, 422] on div "Transaksjoner 4" at bounding box center [63, 431] width 94 height 19
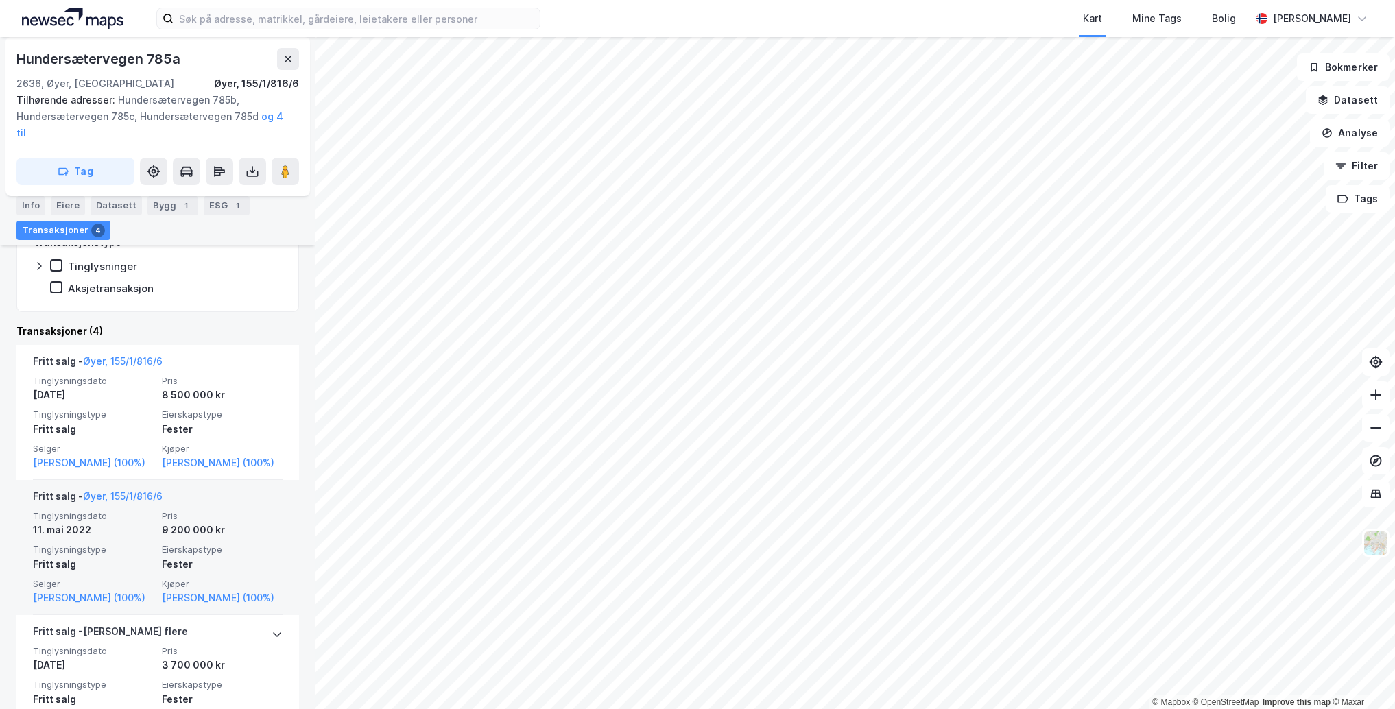
scroll to position [362, 0]
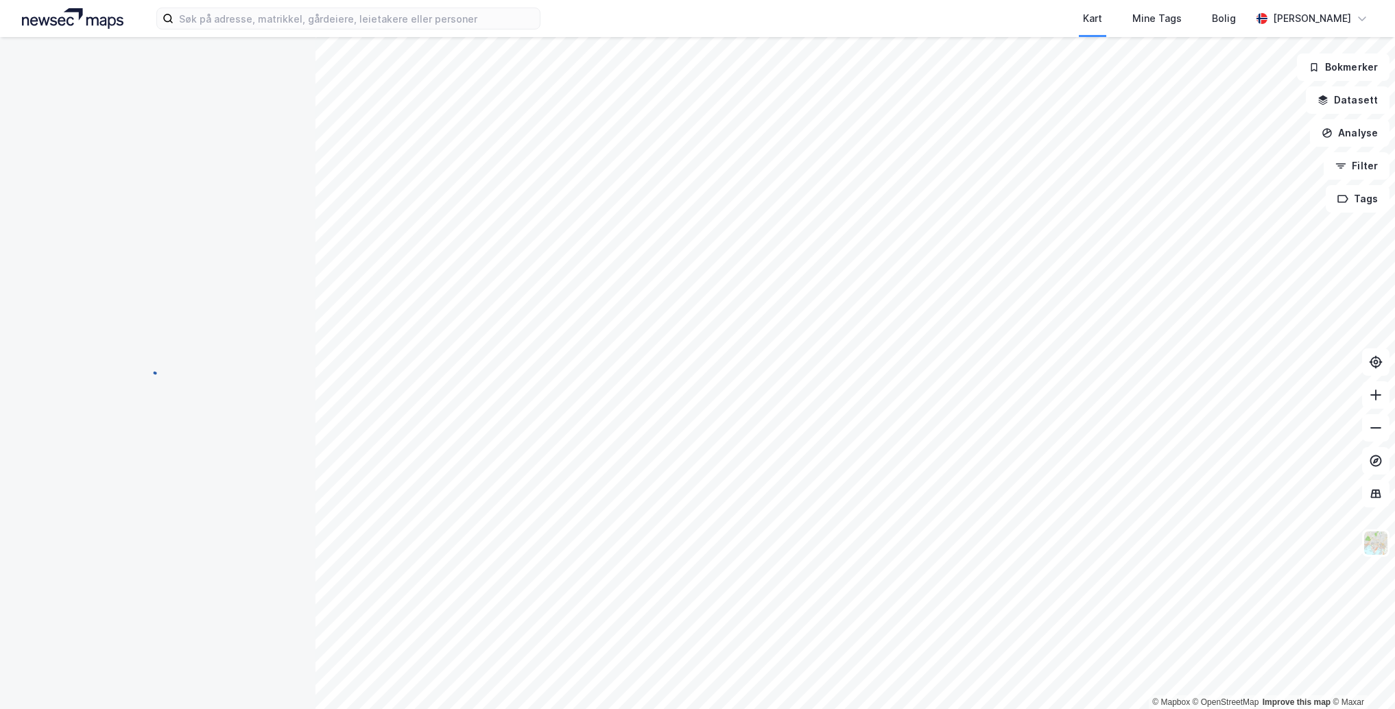
scroll to position [170, 0]
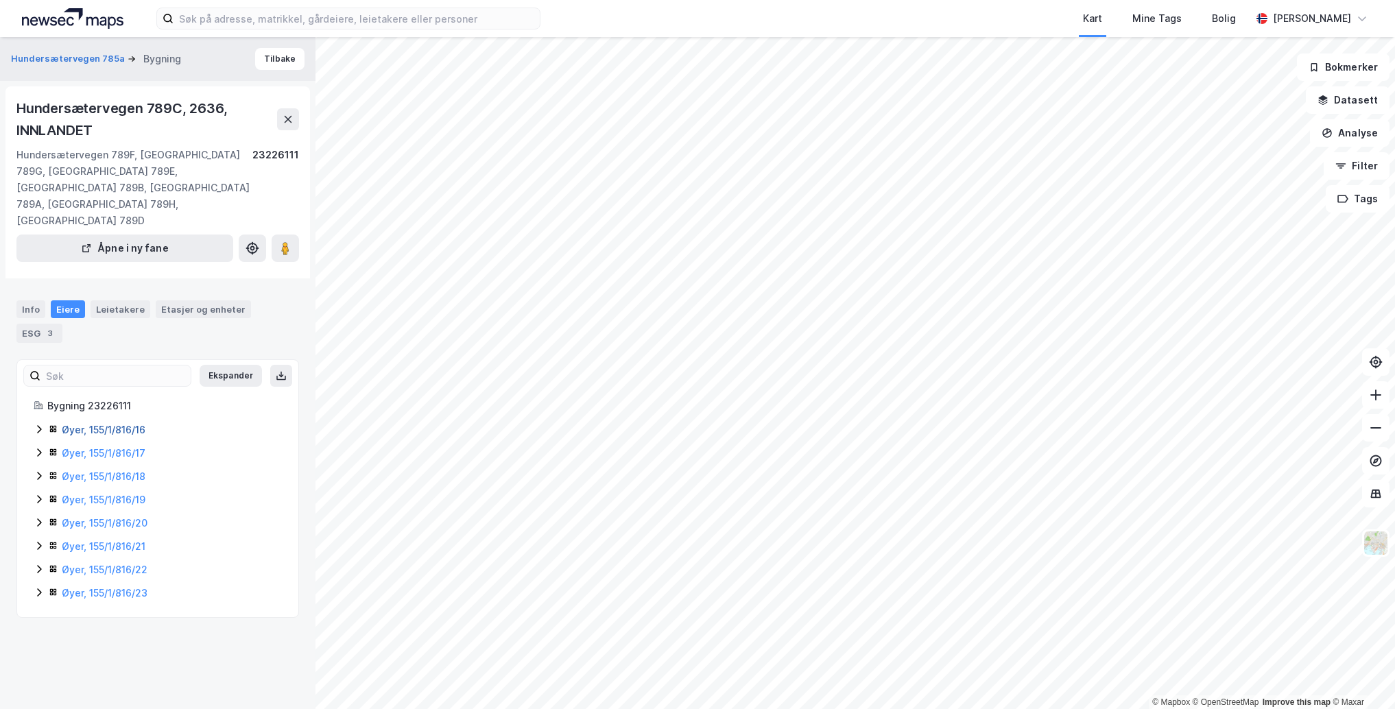
click at [92, 425] on link "Øyer, 155/1/816/16" at bounding box center [104, 430] width 84 height 12
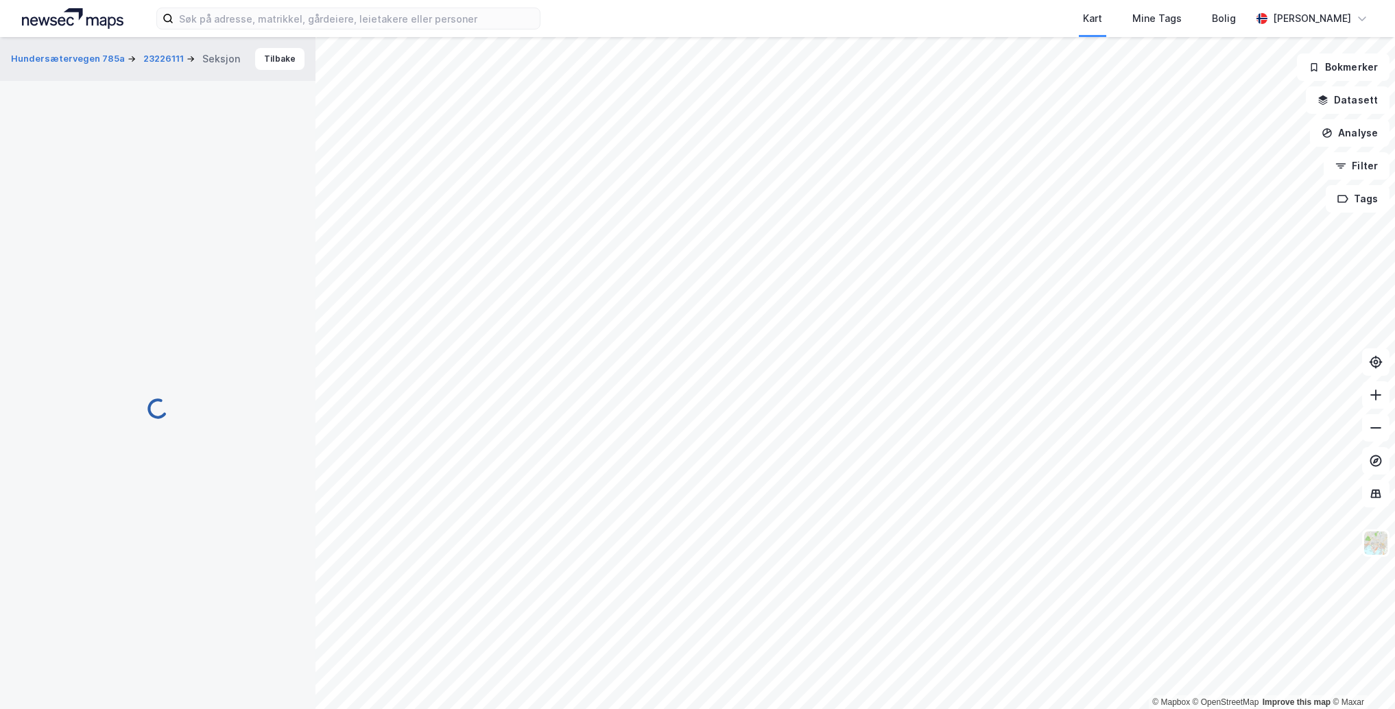
scroll to position [11, 0]
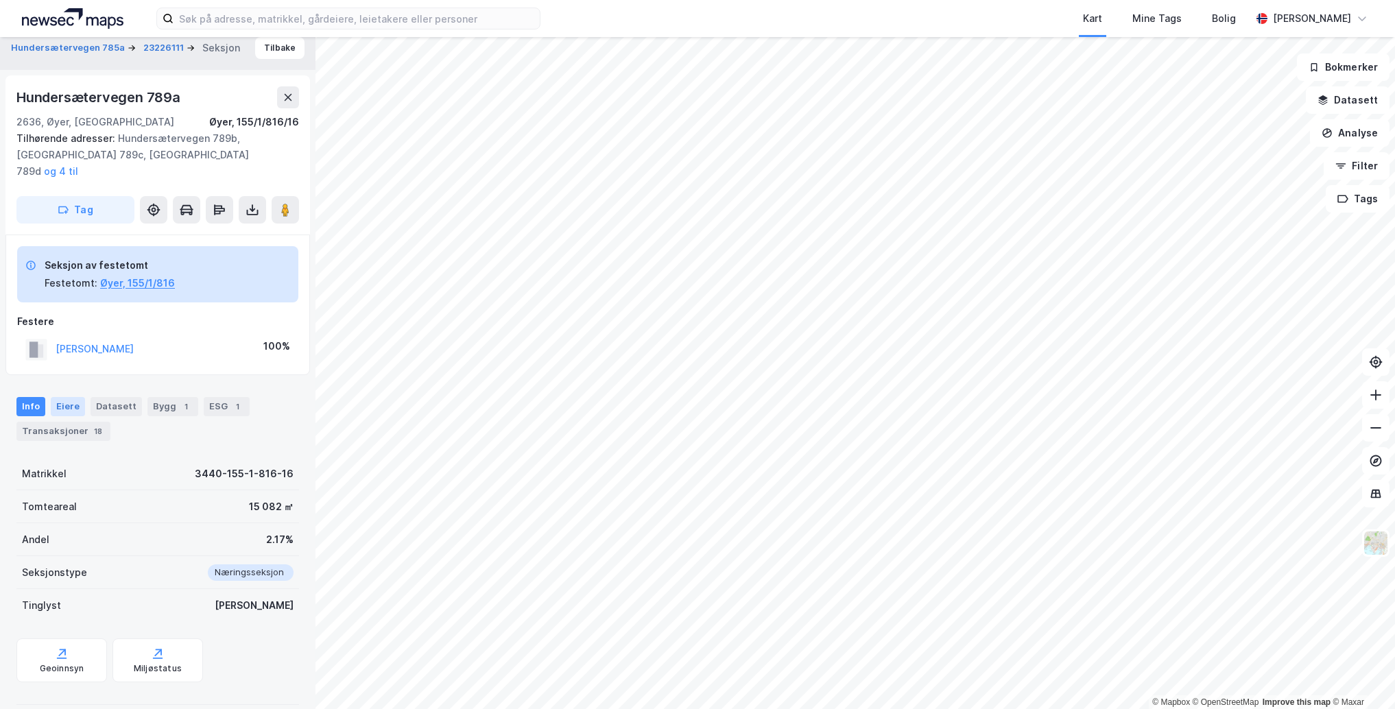
click at [73, 397] on div "Eiere" at bounding box center [68, 406] width 34 height 19
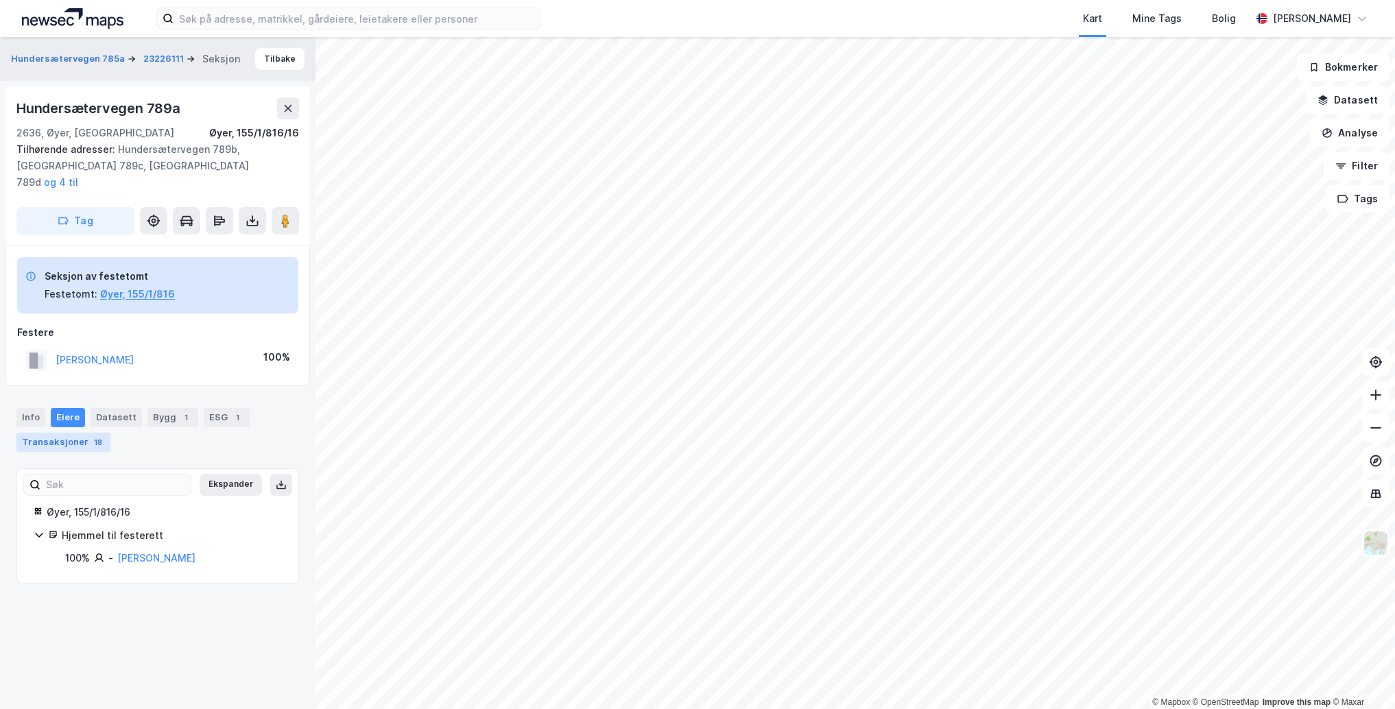
click at [69, 433] on div "Transaksjoner 18" at bounding box center [63, 442] width 94 height 19
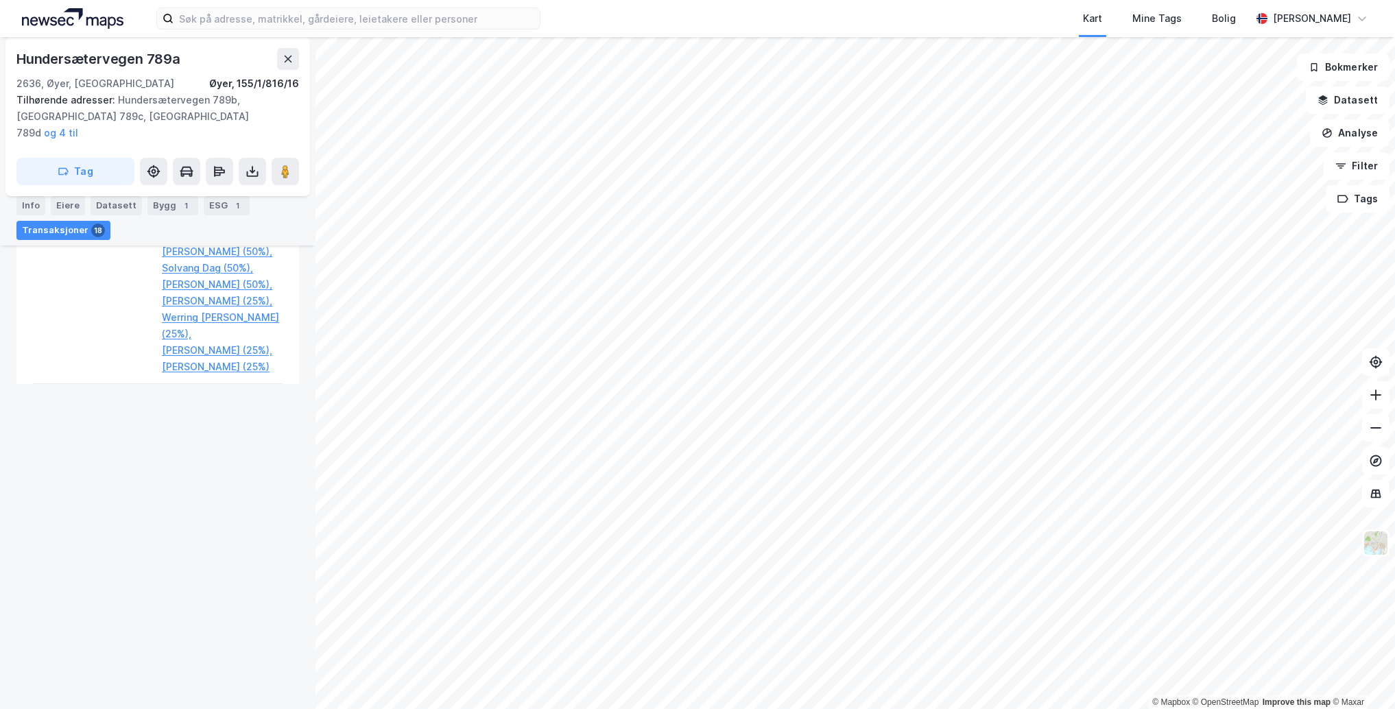
scroll to position [1694, 0]
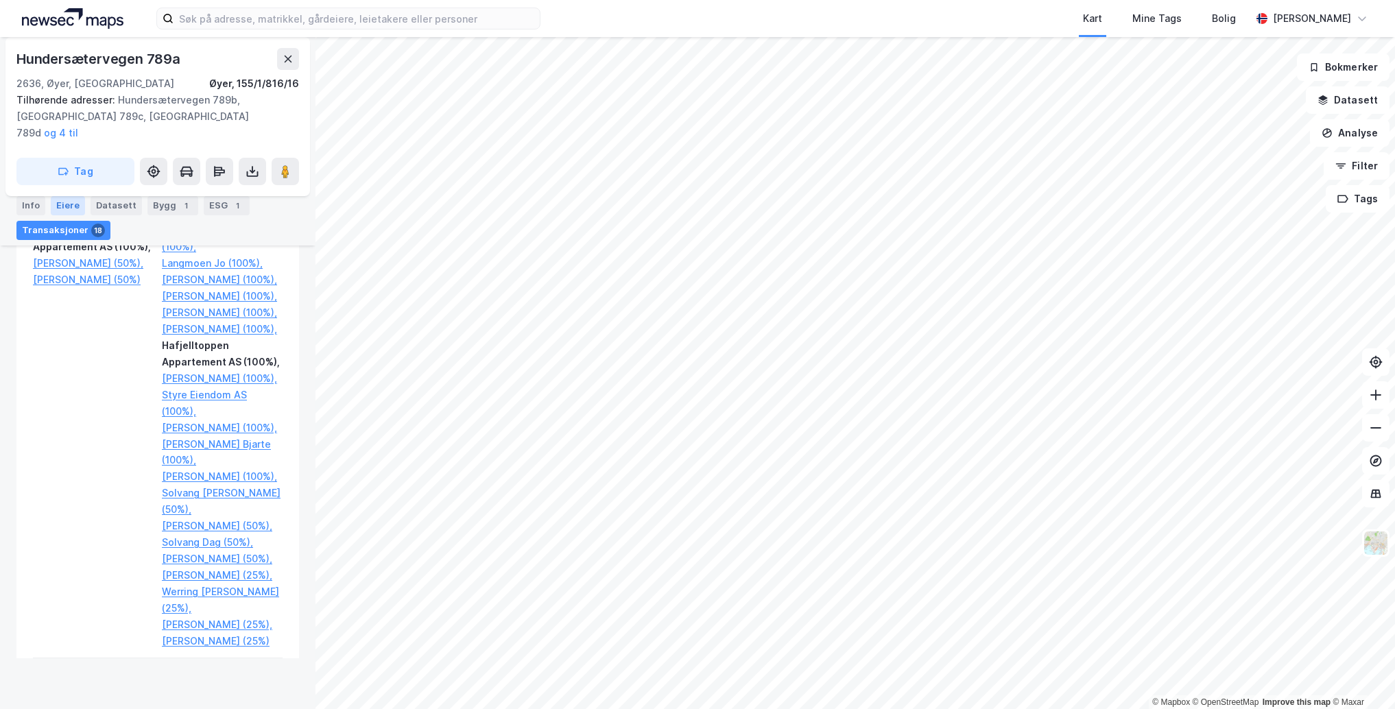
click at [69, 203] on div "Eiere" at bounding box center [68, 205] width 34 height 19
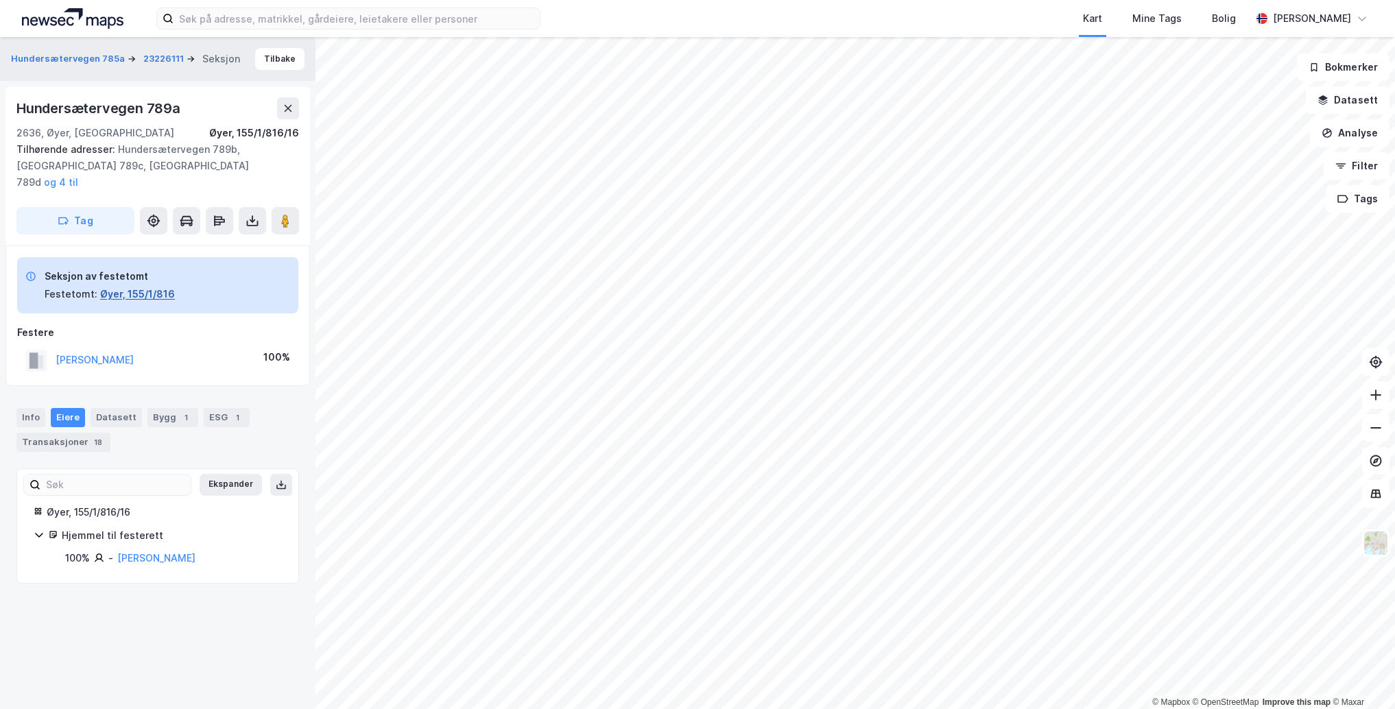
click at [136, 286] on button "Øyer, 155/1/816" at bounding box center [137, 294] width 75 height 16
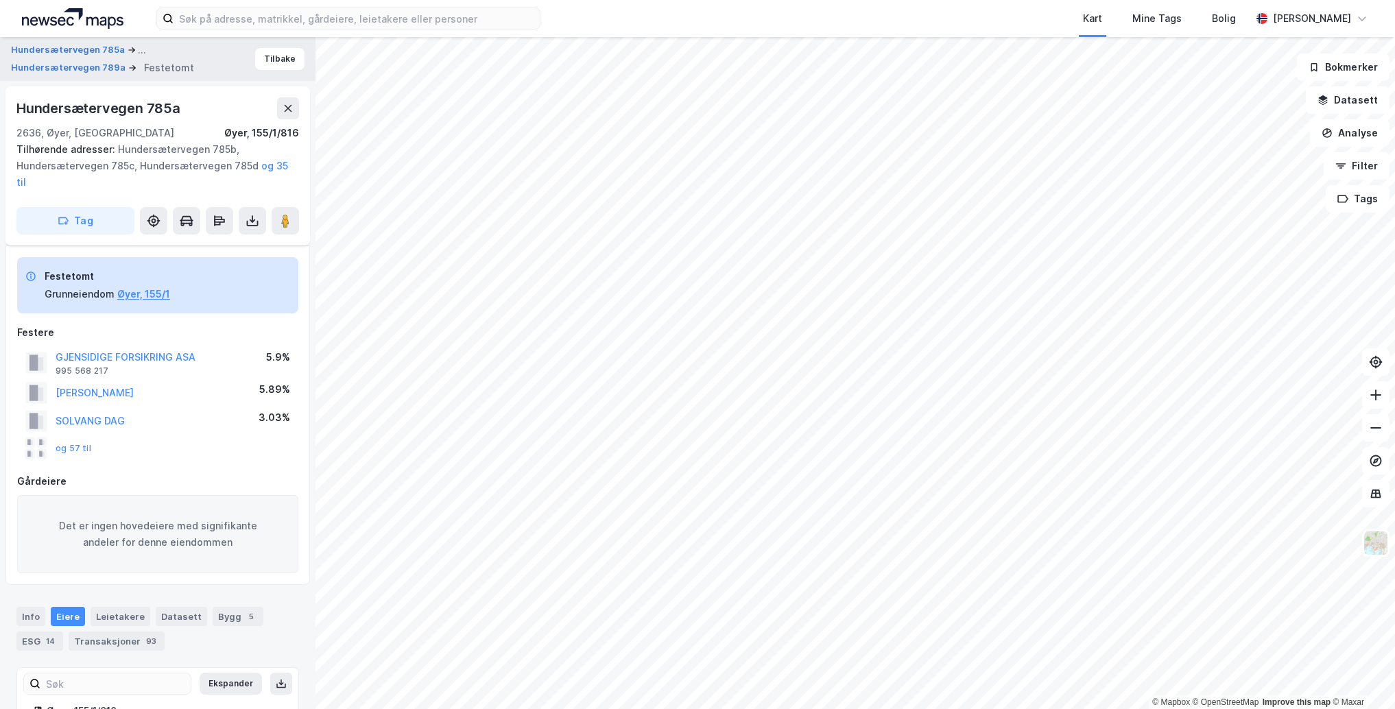
scroll to position [1010, 0]
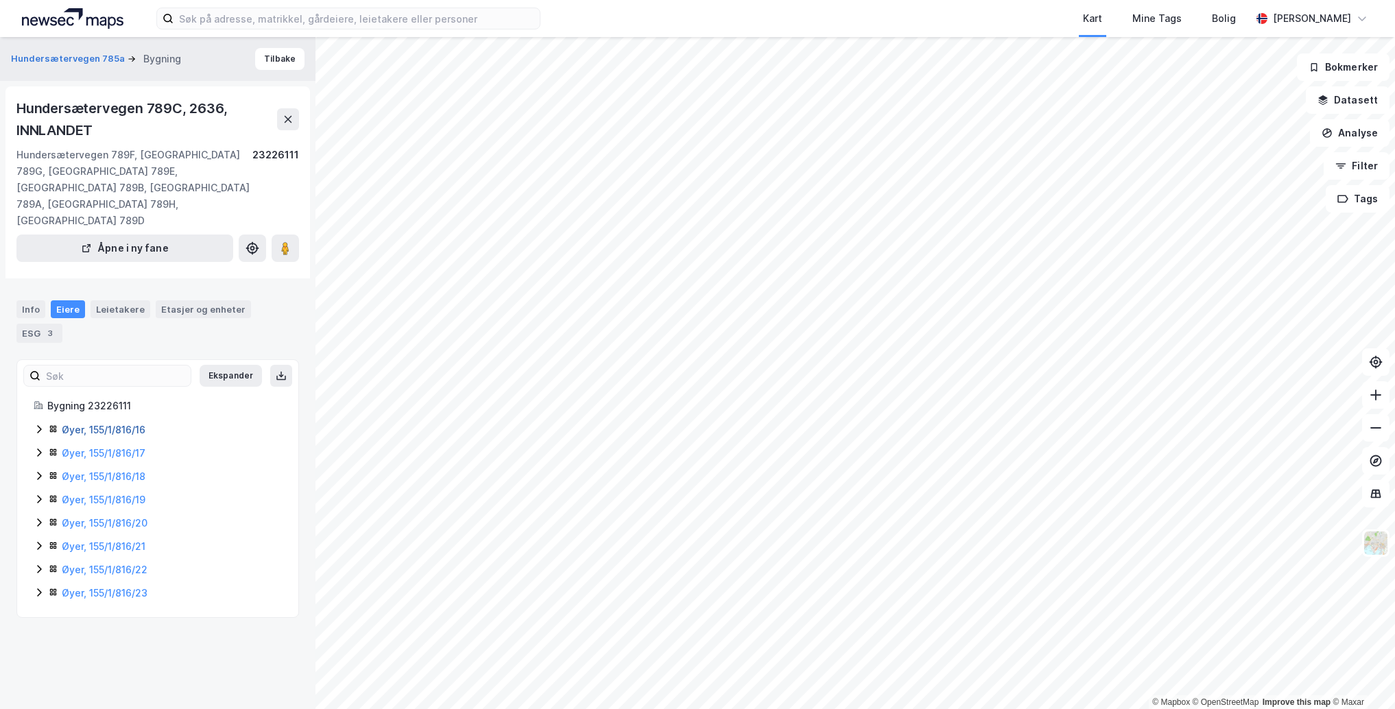
click at [114, 429] on link "Øyer, 155/1/816/16" at bounding box center [104, 430] width 84 height 12
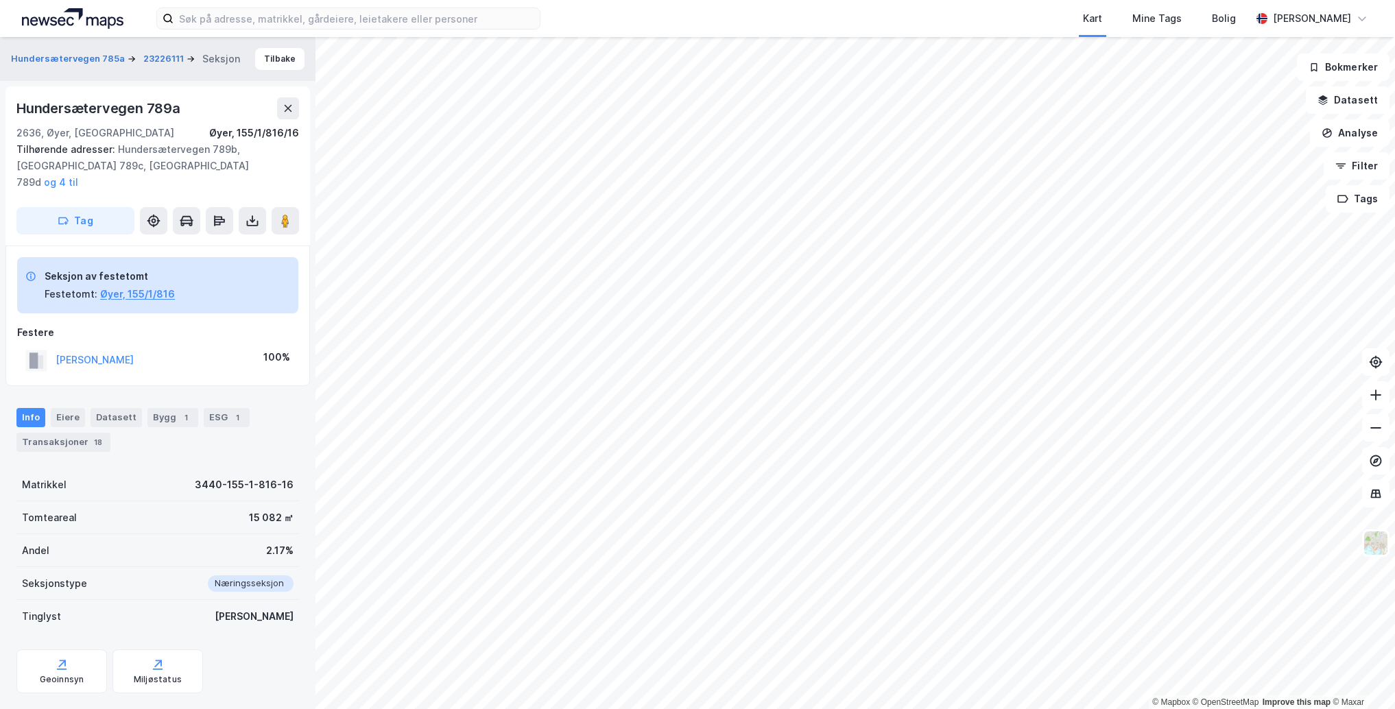
scroll to position [11, 0]
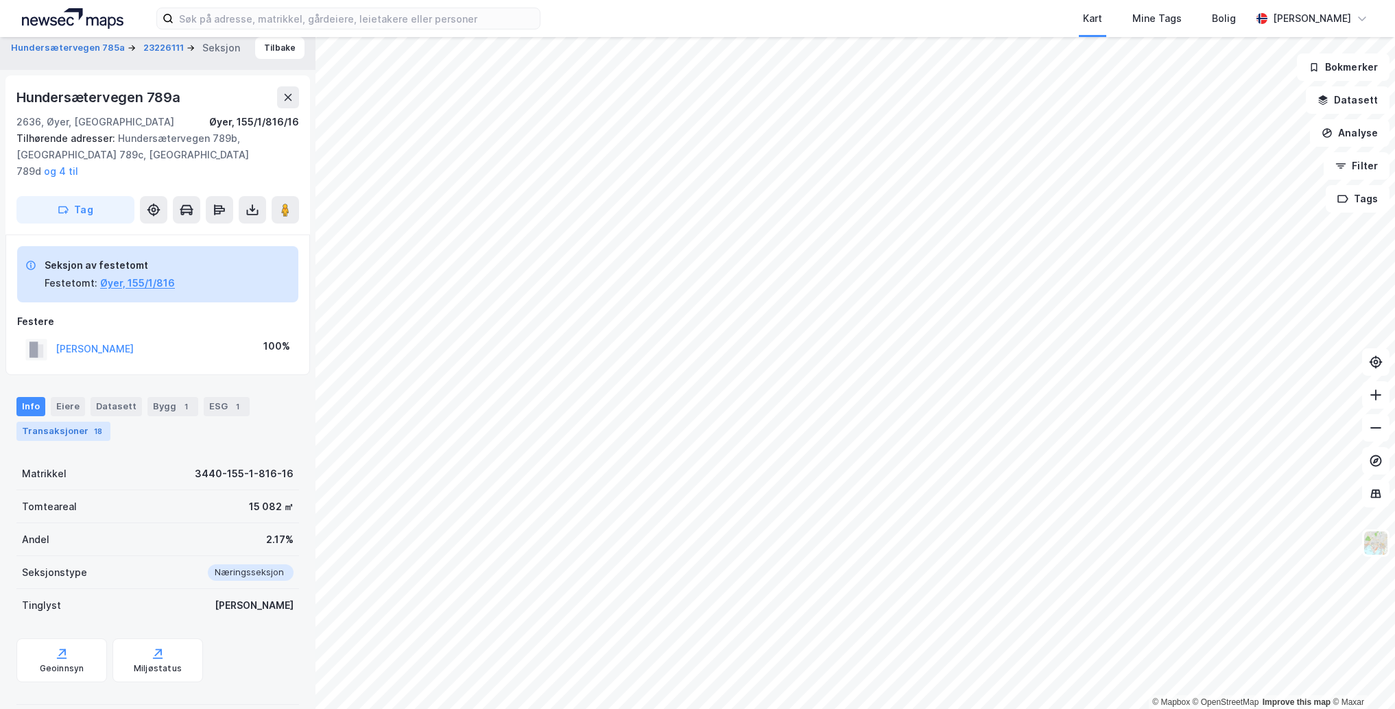
click at [66, 422] on div "Transaksjoner 18" at bounding box center [63, 431] width 94 height 19
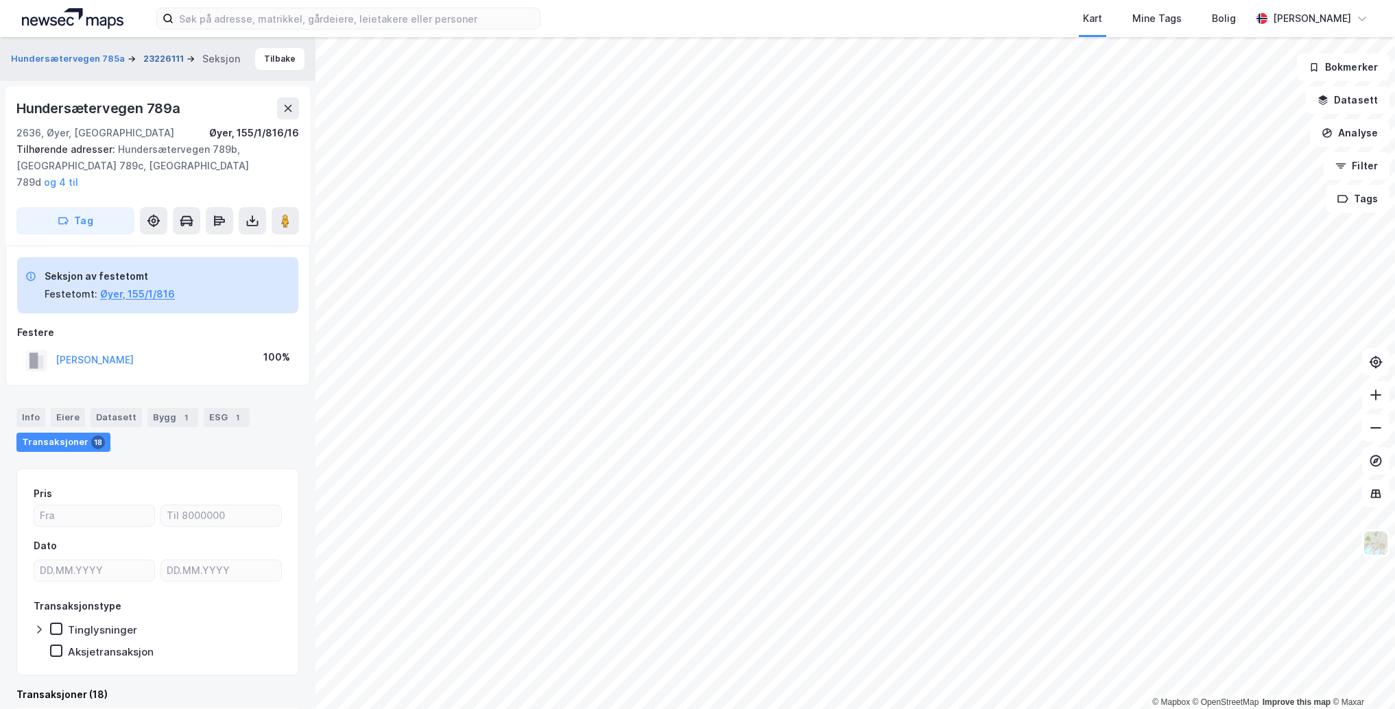
click at [162, 53] on button "23226111" at bounding box center [164, 59] width 43 height 14
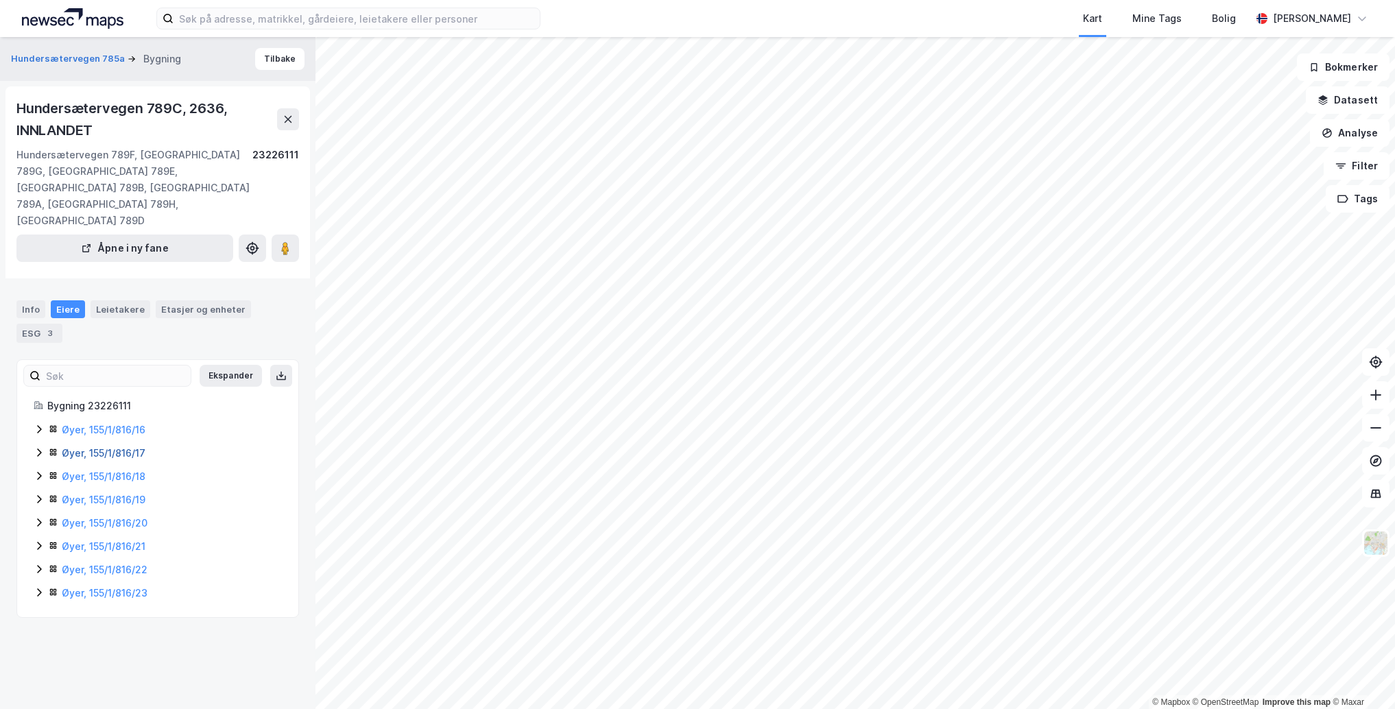
click at [91, 449] on link "Øyer, 155/1/816/17" at bounding box center [104, 453] width 84 height 12
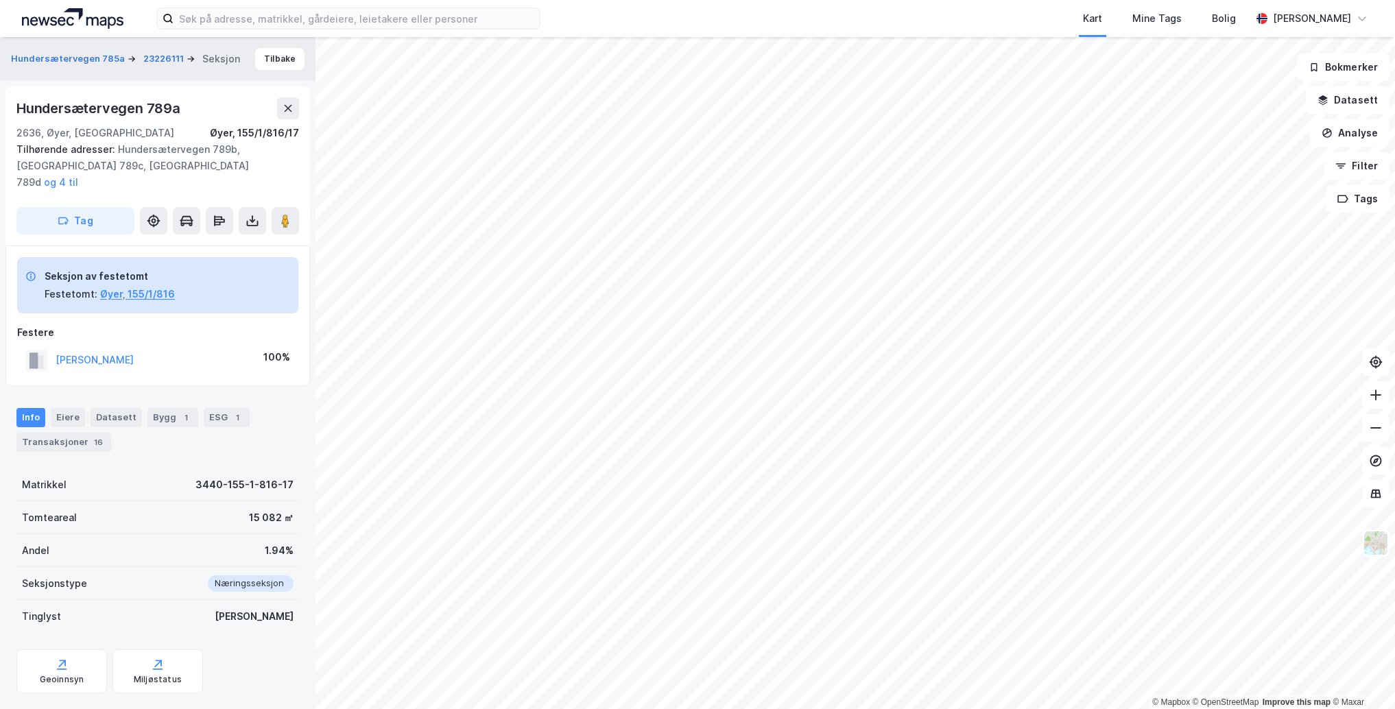
scroll to position [1, 0]
click at [149, 47] on div "Hundersætervegen 785a 23226111 Seksjon Tilbake" at bounding box center [157, 58] width 315 height 44
click at [80, 56] on button "Hundersætervegen 785a" at bounding box center [69, 58] width 117 height 14
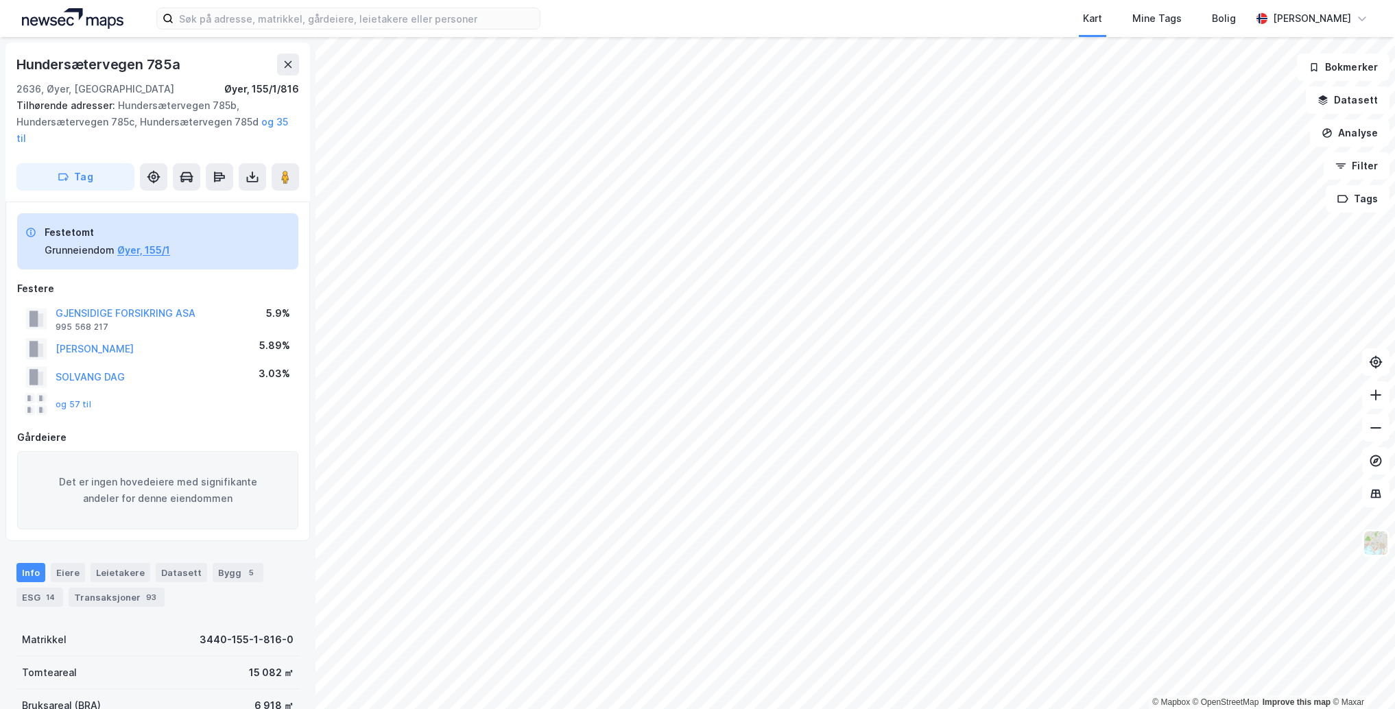
scroll to position [1, 0]
